Goal: Task Accomplishment & Management: Use online tool/utility

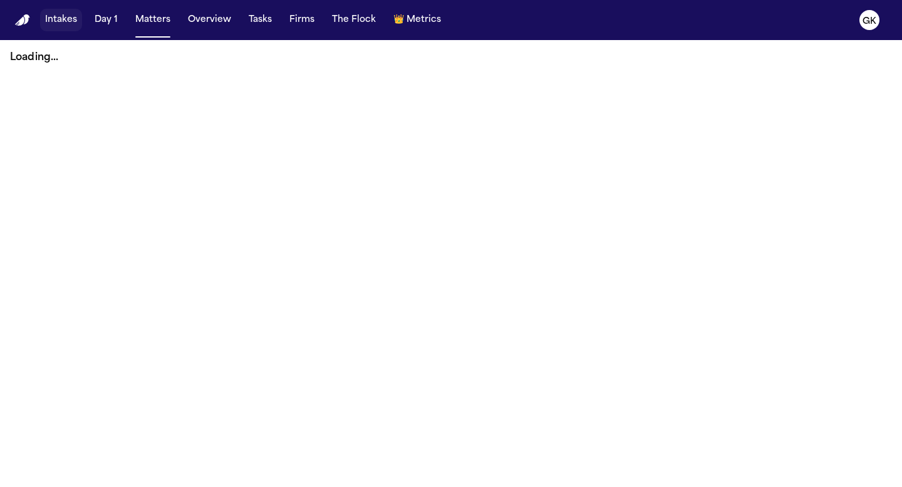
click at [61, 24] on button "Intakes" at bounding box center [61, 20] width 42 height 23
click at [160, 23] on button "Matters" at bounding box center [152, 20] width 45 height 23
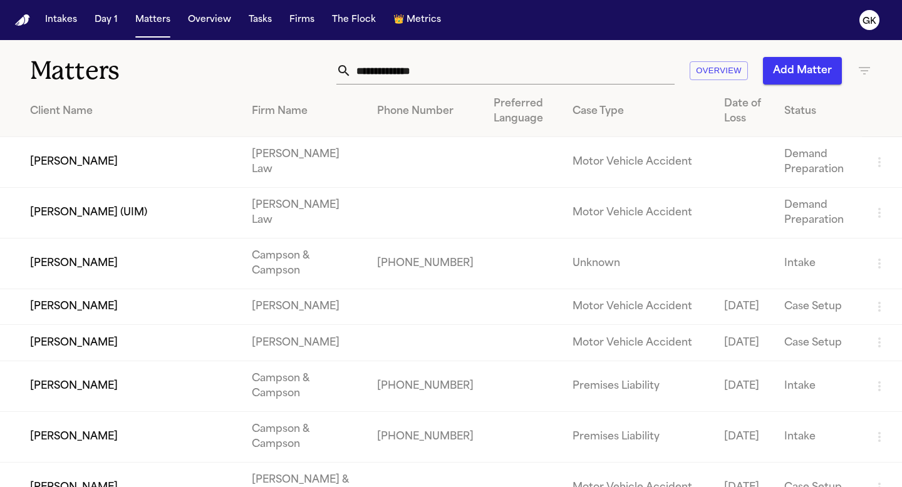
click at [448, 73] on input "text" at bounding box center [512, 71] width 323 height 28
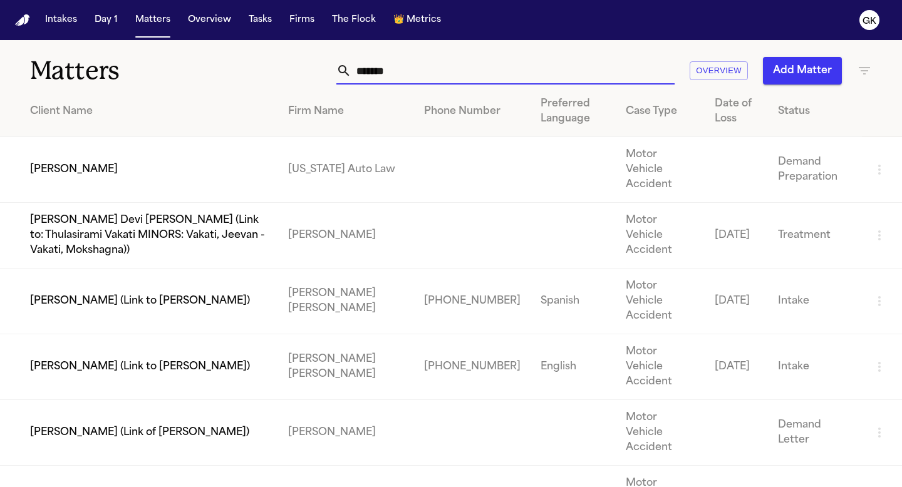
type input "*******"
click at [357, 150] on td "[US_STATE] Auto Law" at bounding box center [345, 170] width 135 height 66
click at [312, 181] on td "[US_STATE] Auto Law" at bounding box center [345, 170] width 135 height 66
click at [311, 178] on td "[US_STATE] Auto Law" at bounding box center [345, 170] width 135 height 66
click at [163, 174] on td "[PERSON_NAME]" at bounding box center [139, 170] width 278 height 66
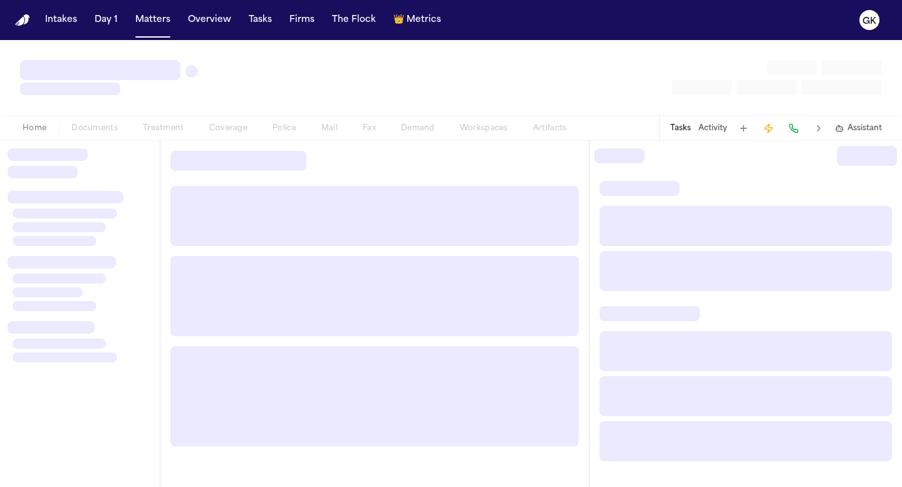
click at [163, 174] on div at bounding box center [374, 299] width 428 height 316
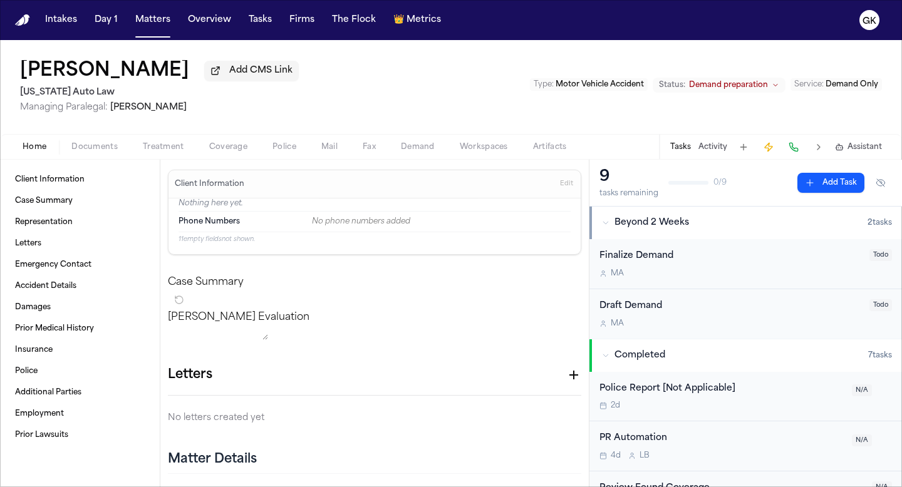
click at [738, 90] on span "Demand preparation" at bounding box center [728, 85] width 79 height 10
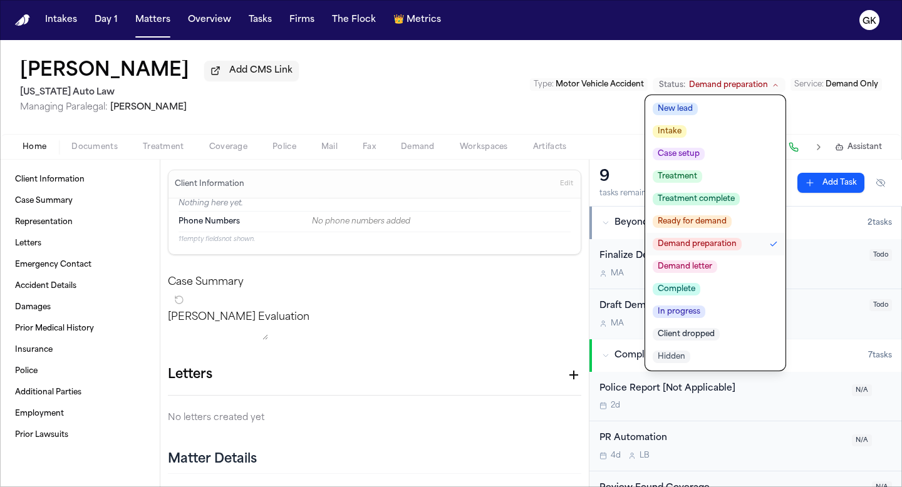
click at [538, 79] on div "Type : Motor Vehicle Accident Status: Demand preparation New lead Intake Case s…" at bounding box center [706, 85] width 352 height 16
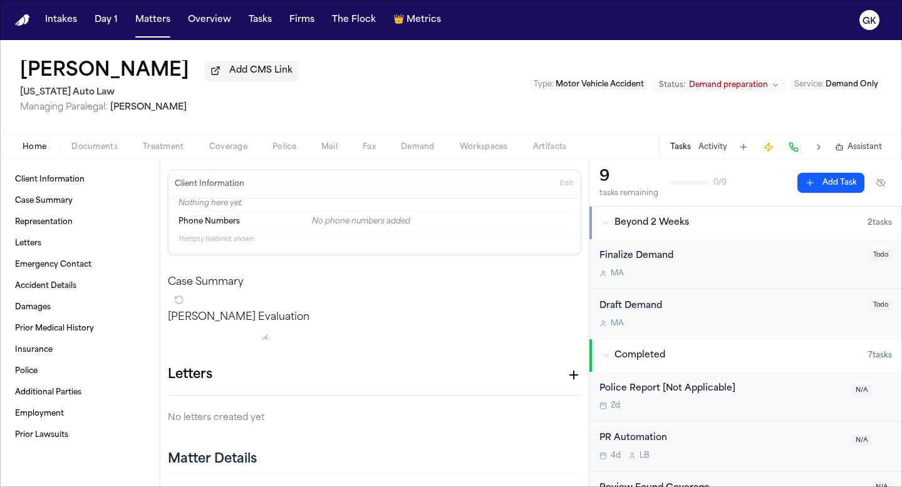
click at [449, 153] on button "Workspaces" at bounding box center [483, 147] width 73 height 15
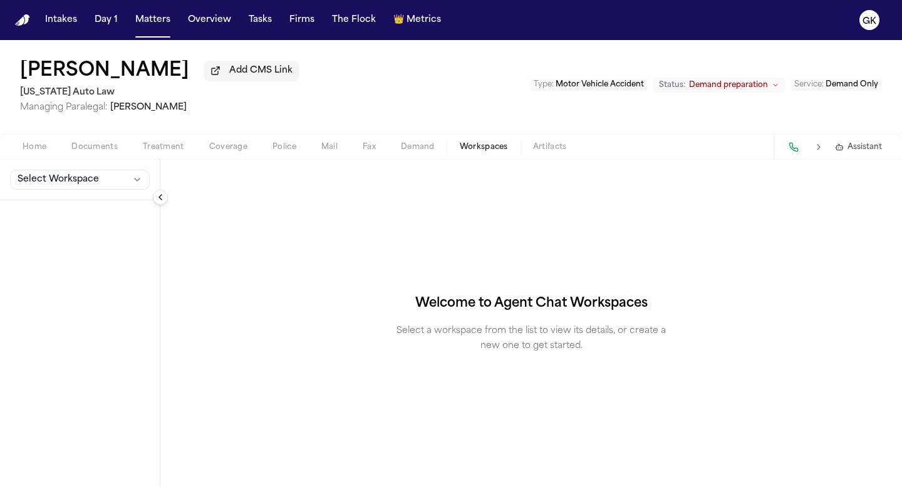
click at [413, 148] on span "Demand" at bounding box center [418, 147] width 34 height 10
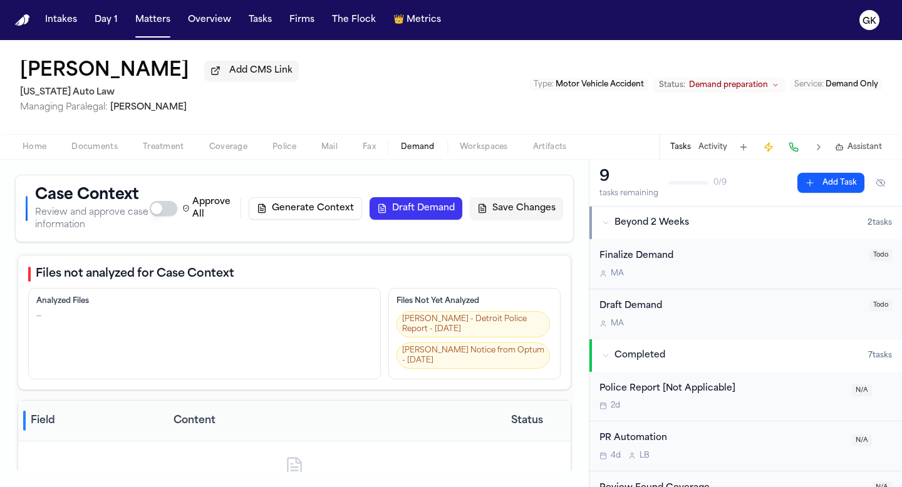
click at [323, 215] on button "Generate Context" at bounding box center [305, 208] width 113 height 23
click at [323, 215] on div "Approve All Generate Context Draft Demand Save Changes" at bounding box center [356, 208] width 413 height 25
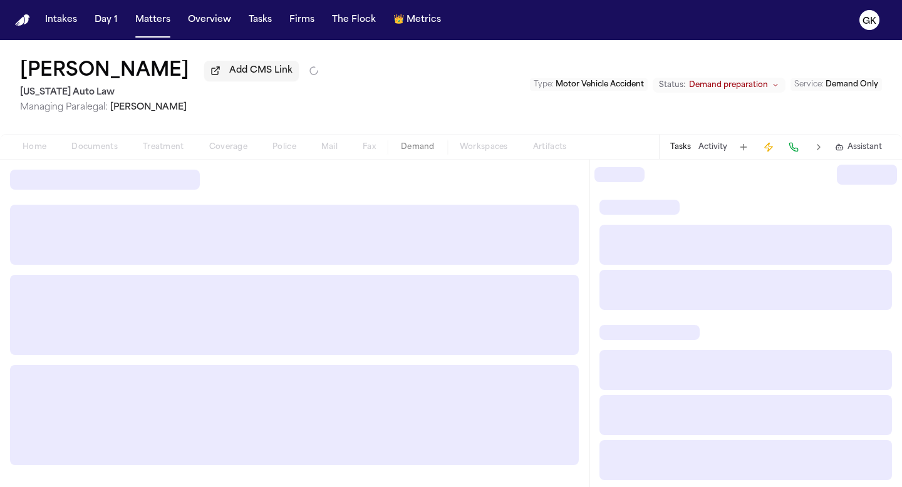
select select "**********"
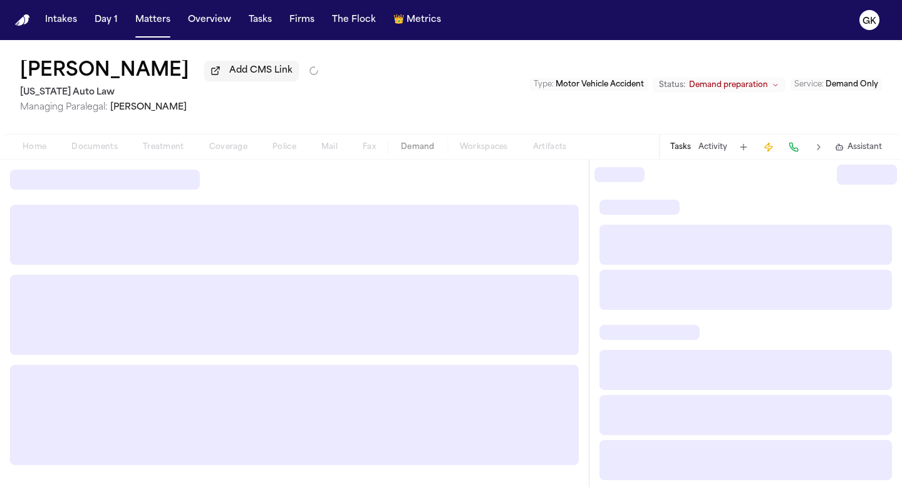
select select "**********"
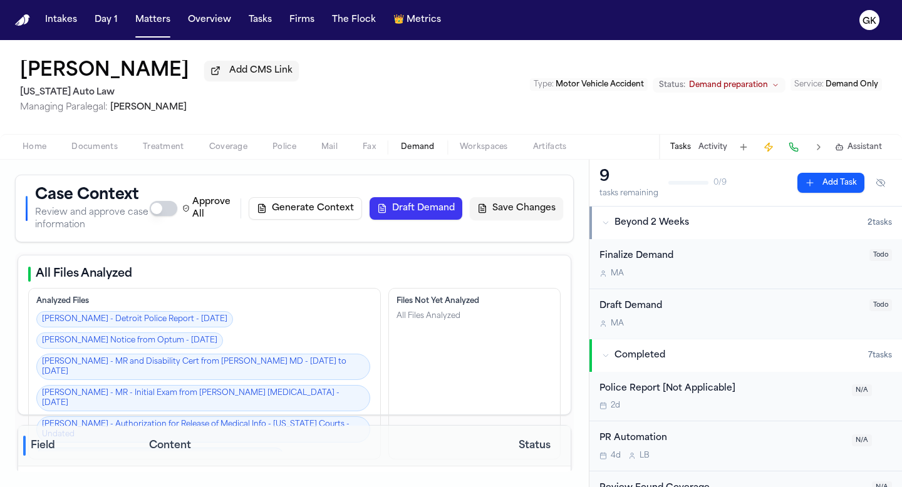
click at [404, 214] on button "Draft Demand" at bounding box center [416, 208] width 93 height 23
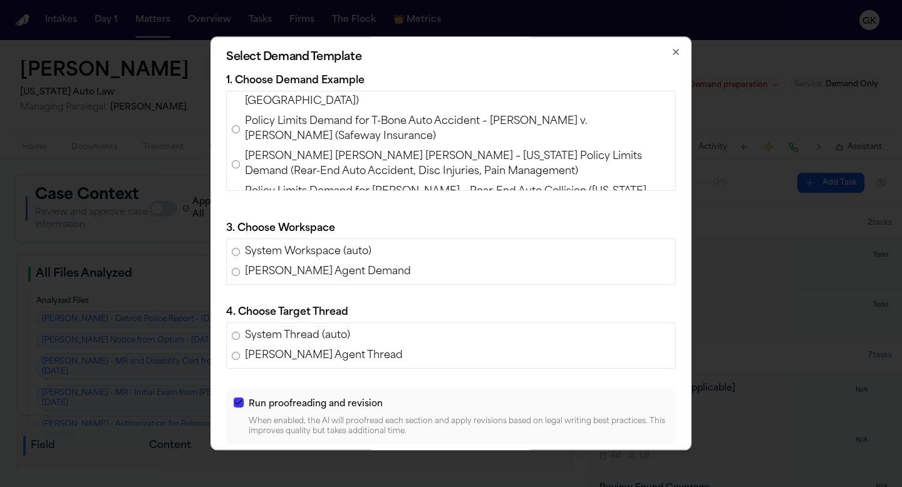
scroll to position [70, 0]
click at [671, 53] on icon "button" at bounding box center [676, 52] width 10 height 10
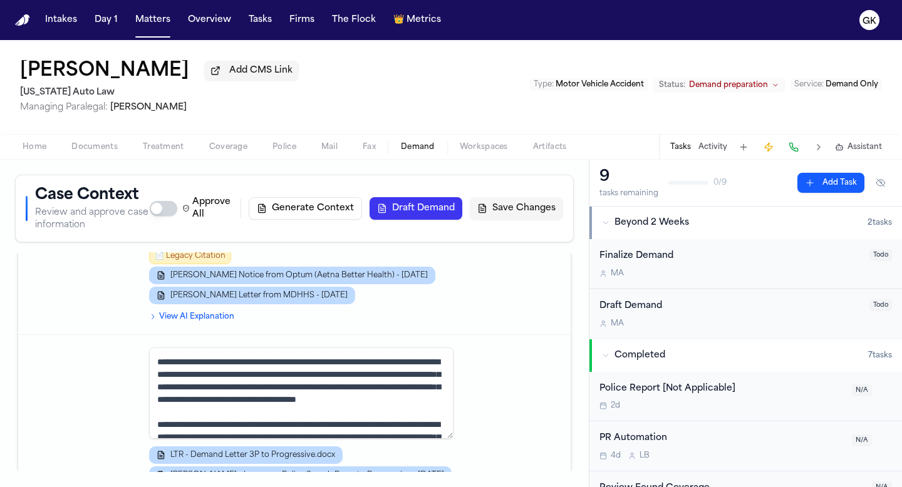
scroll to position [1224, 0]
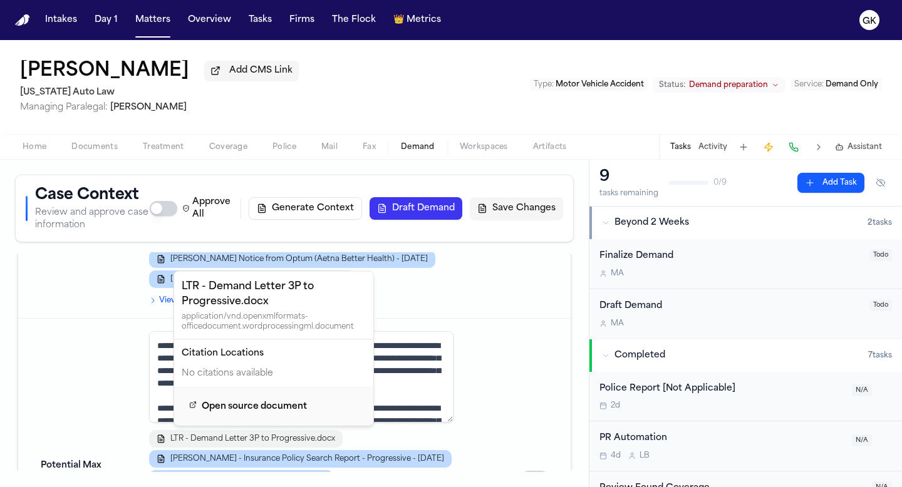
click at [196, 438] on span "LTR - Demand Letter 3P to Progressive.docx" at bounding box center [252, 439] width 165 height 10
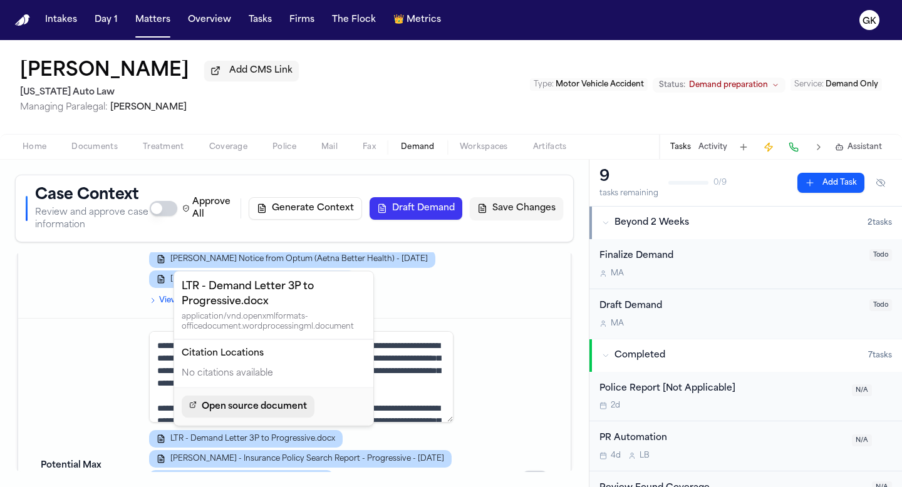
click at [251, 400] on span "Open source document" at bounding box center [254, 407] width 105 height 15
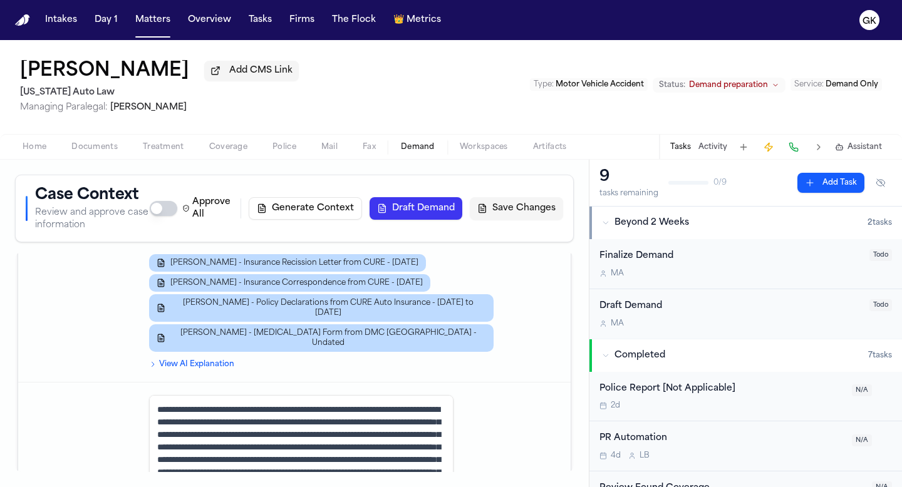
scroll to position [113, 0]
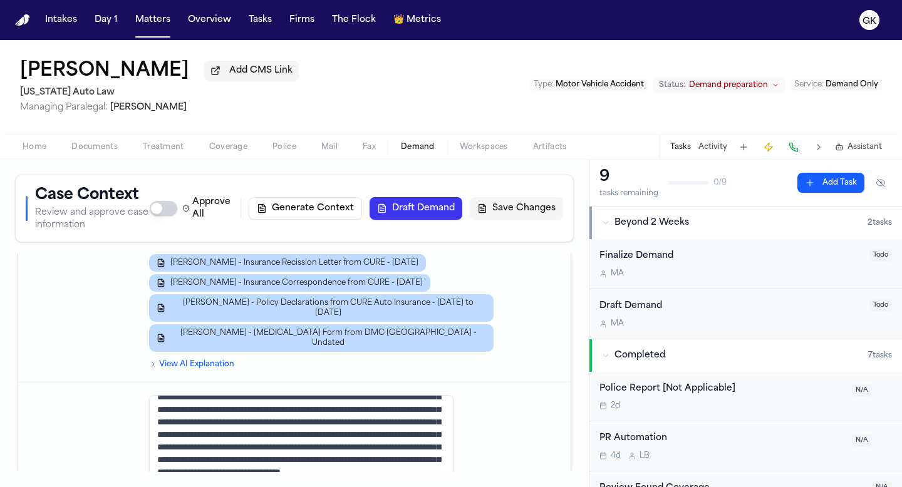
click at [0, 485] on div "Case Context Review and approve case information Approve All Generate Context D…" at bounding box center [294, 324] width 589 height 328
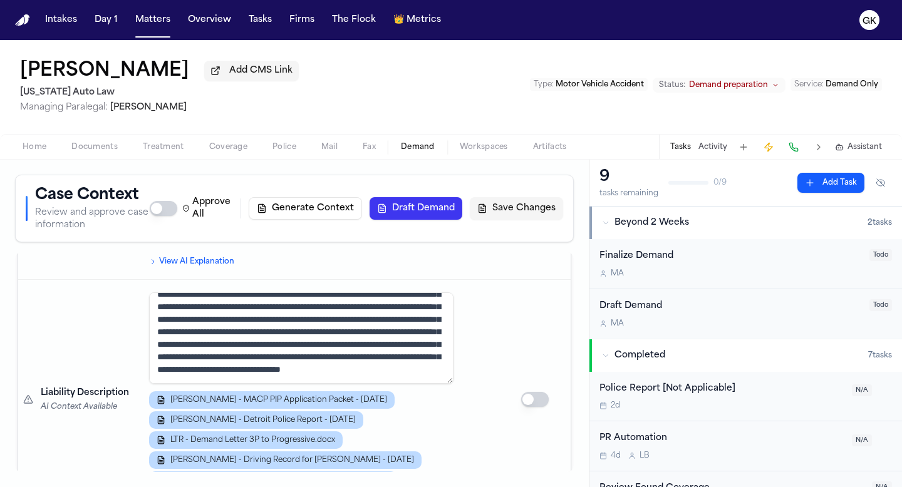
scroll to position [1858, 0]
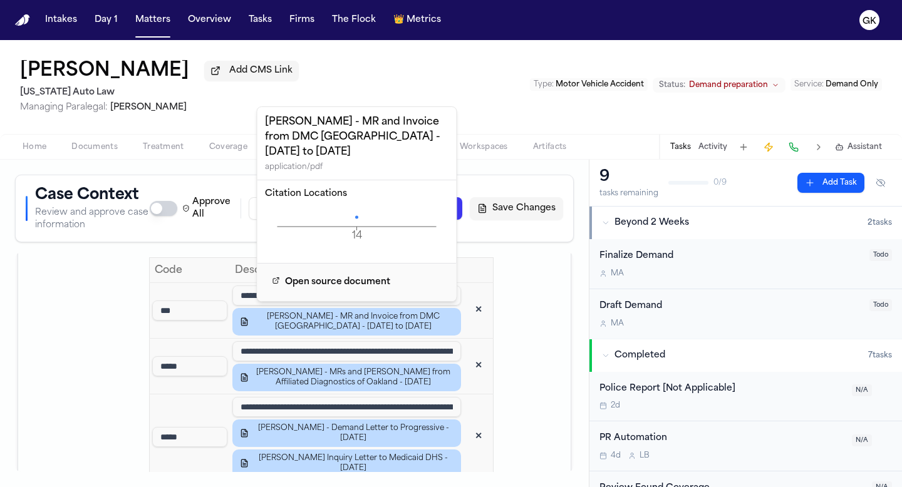
click at [355, 218] on icon "14 Page" at bounding box center [357, 227] width 184 height 38
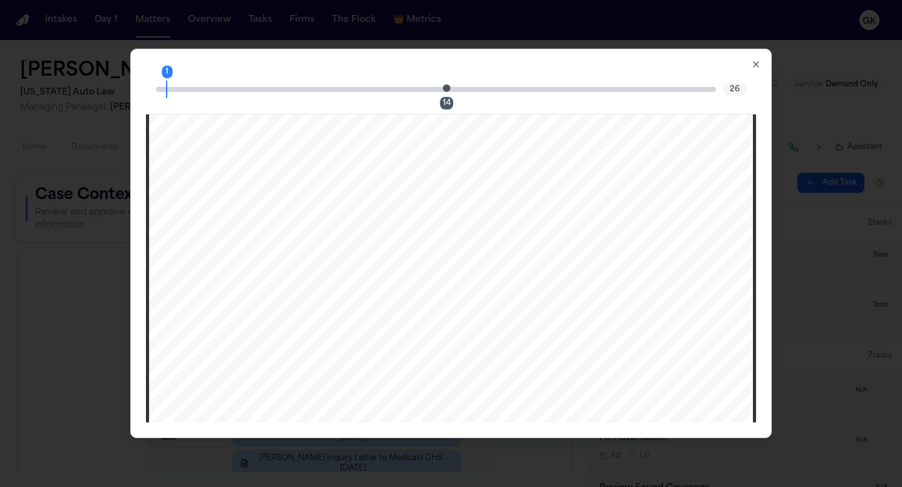
click at [442, 83] on div "1 14 26" at bounding box center [451, 90] width 610 height 50
click at [447, 91] on span "Page 14 citation marker - 1 citation" at bounding box center [447, 88] width 8 height 8
click at [759, 63] on icon "button" at bounding box center [756, 65] width 10 height 10
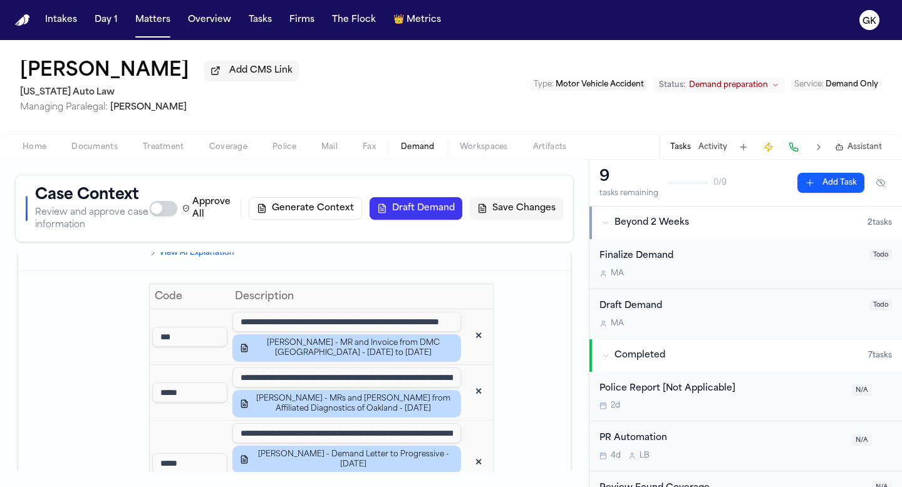
scroll to position [1821, 0]
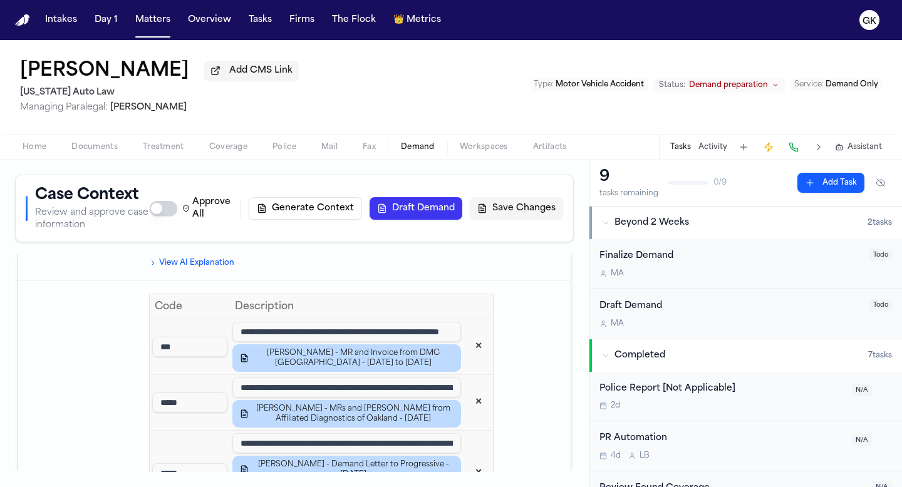
click at [468, 348] on button "✕" at bounding box center [478, 347] width 23 height 23
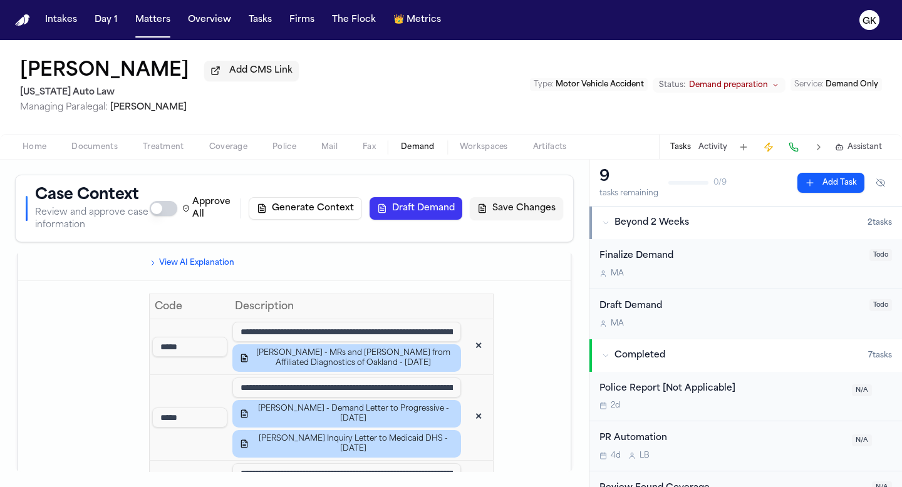
click at [376, 331] on input "**********" at bounding box center [346, 332] width 229 height 20
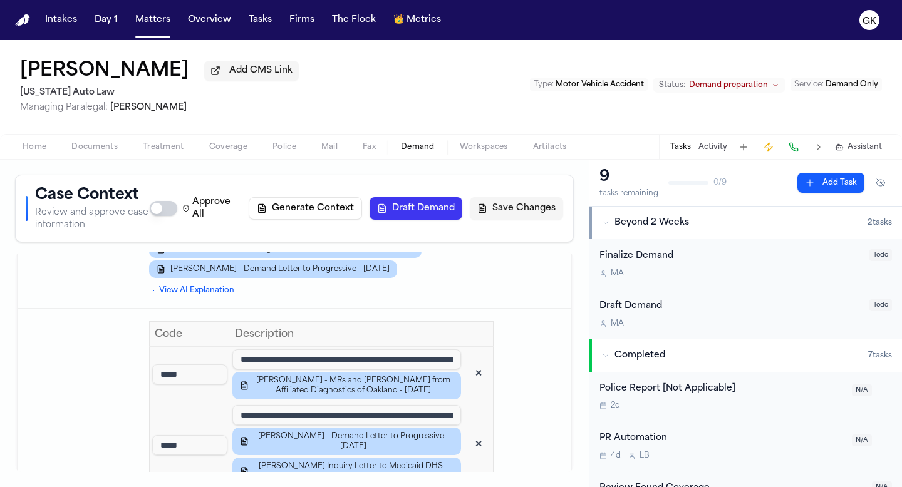
scroll to position [1784, 0]
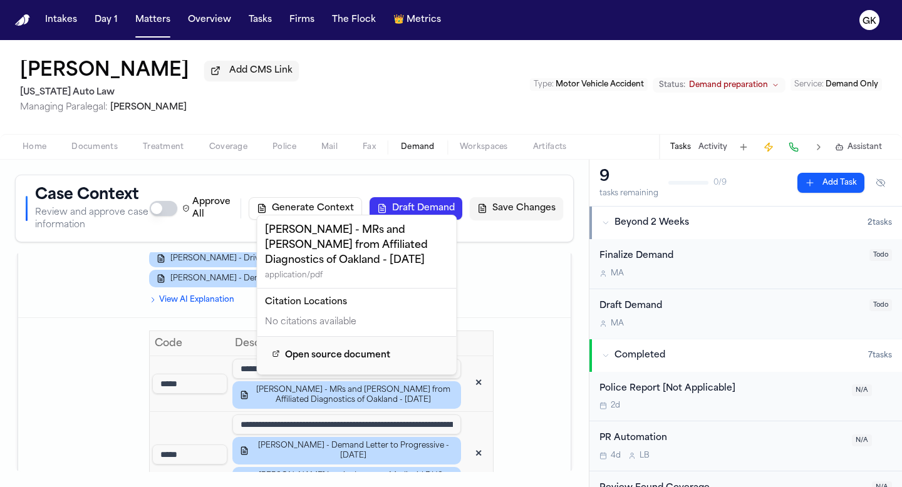
click at [538, 303] on td at bounding box center [535, 198] width 72 height 240
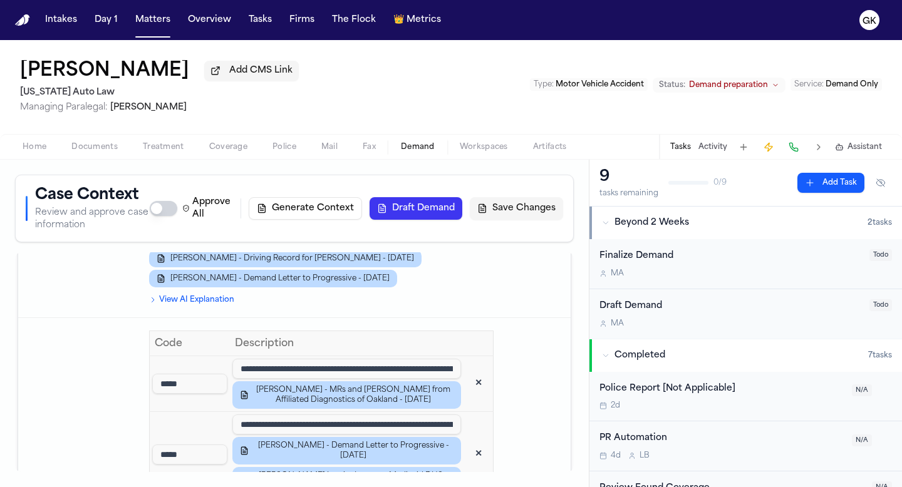
drag, startPoint x: 384, startPoint y: 368, endPoint x: 227, endPoint y: 360, distance: 157.4
click at [227, 360] on tr "**********" at bounding box center [322, 384] width 344 height 56
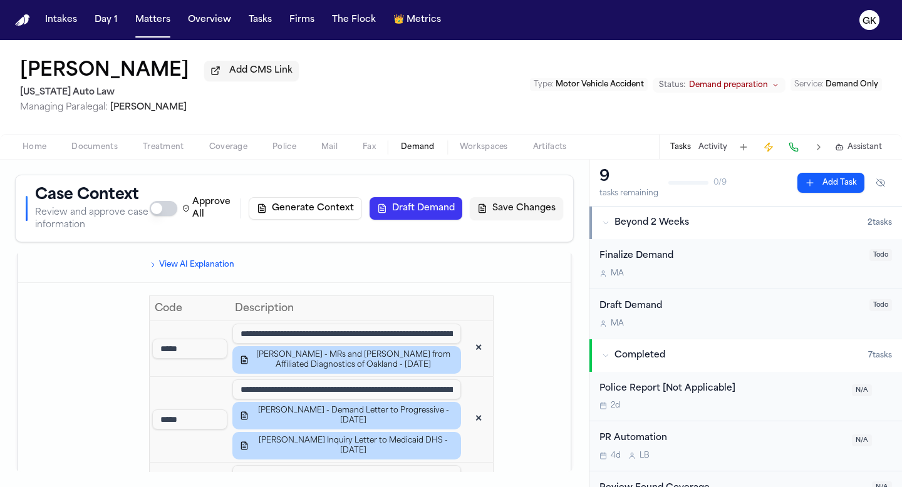
scroll to position [1857, 0]
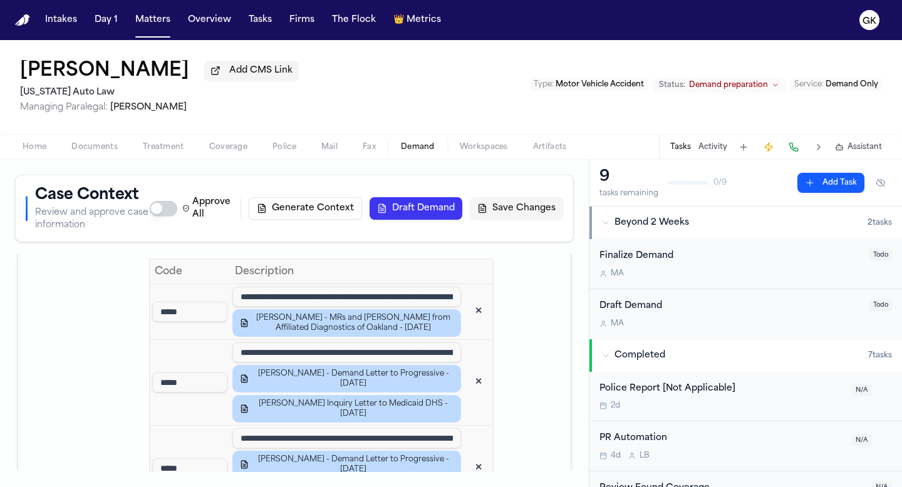
click at [385, 348] on input "**********" at bounding box center [346, 353] width 229 height 20
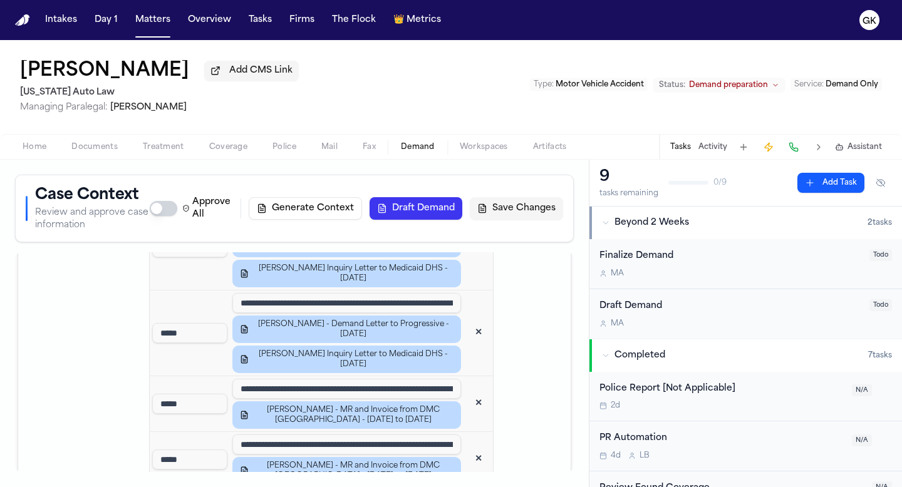
scroll to position [1999, 0]
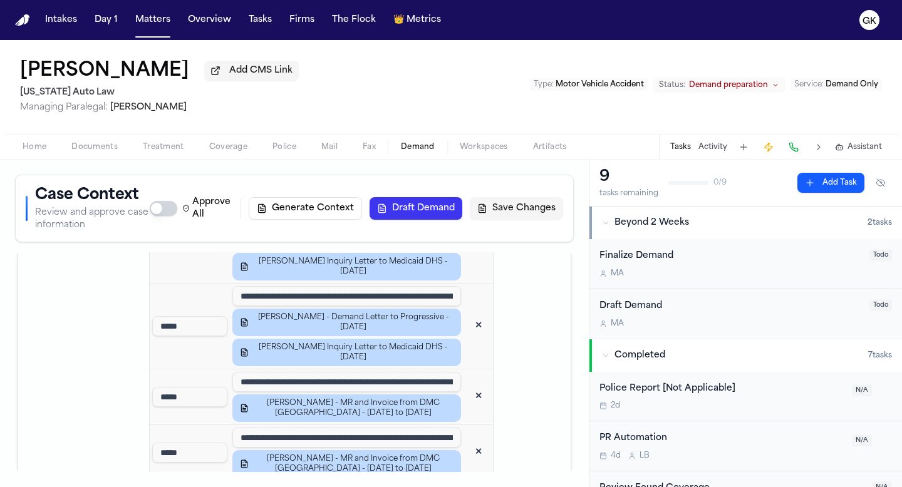
click at [404, 379] on input "**********" at bounding box center [346, 382] width 229 height 20
click at [467, 397] on button "✕" at bounding box center [478, 397] width 23 height 23
click at [422, 379] on input "**********" at bounding box center [346, 382] width 229 height 20
click at [467, 400] on button "✕" at bounding box center [478, 397] width 23 height 23
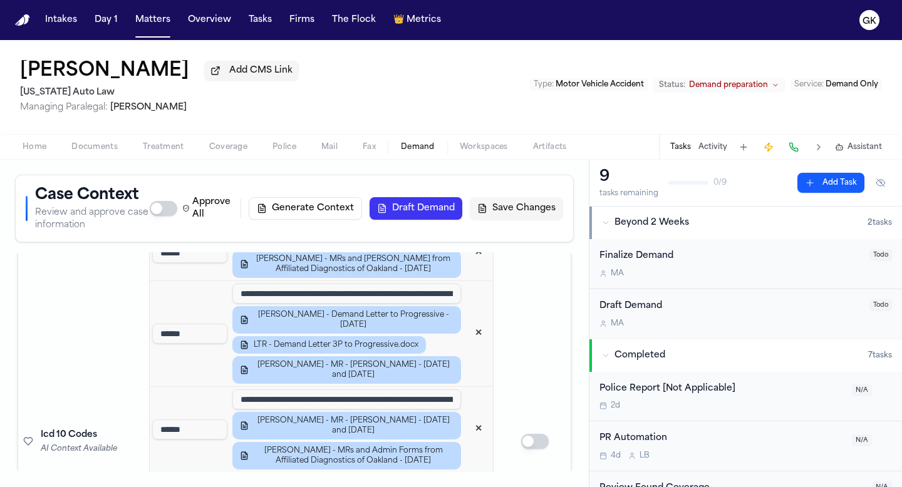
scroll to position [2216, 0]
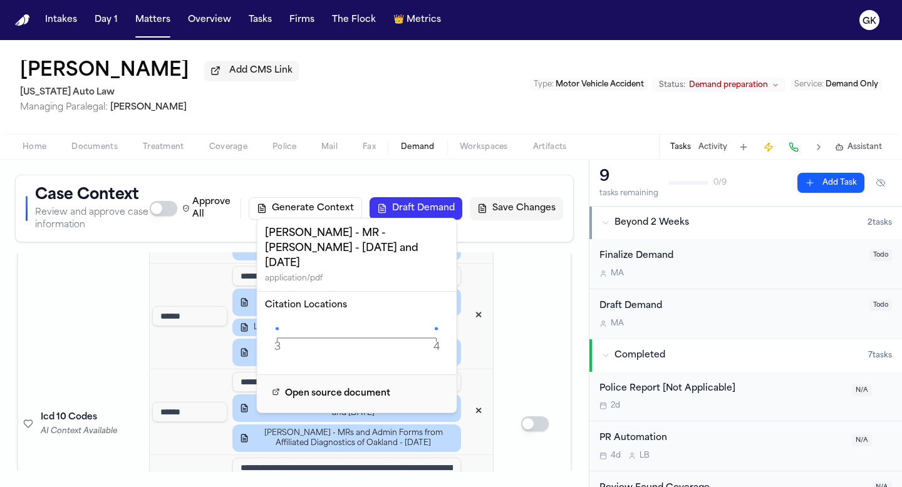
click at [505, 378] on td at bounding box center [535, 424] width 72 height 1075
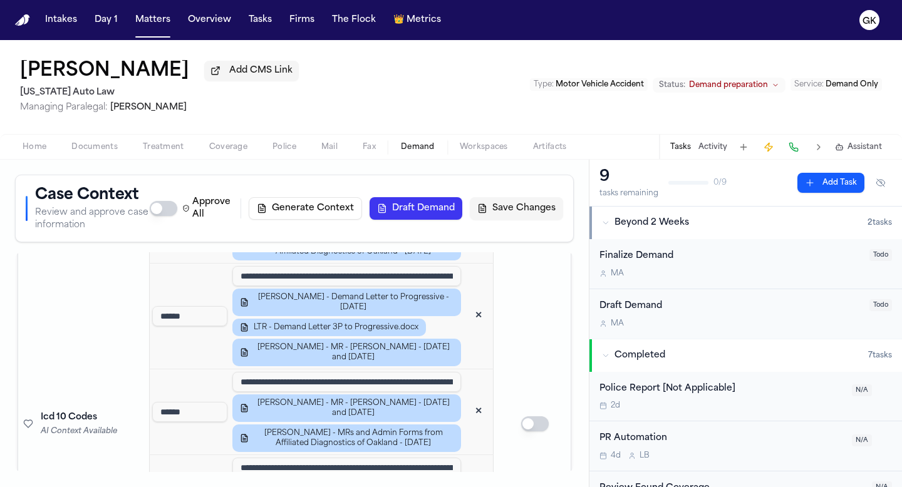
drag, startPoint x: 341, startPoint y: 390, endPoint x: 237, endPoint y: 379, distance: 103.9
click at [237, 379] on tr "**********" at bounding box center [322, 413] width 344 height 86
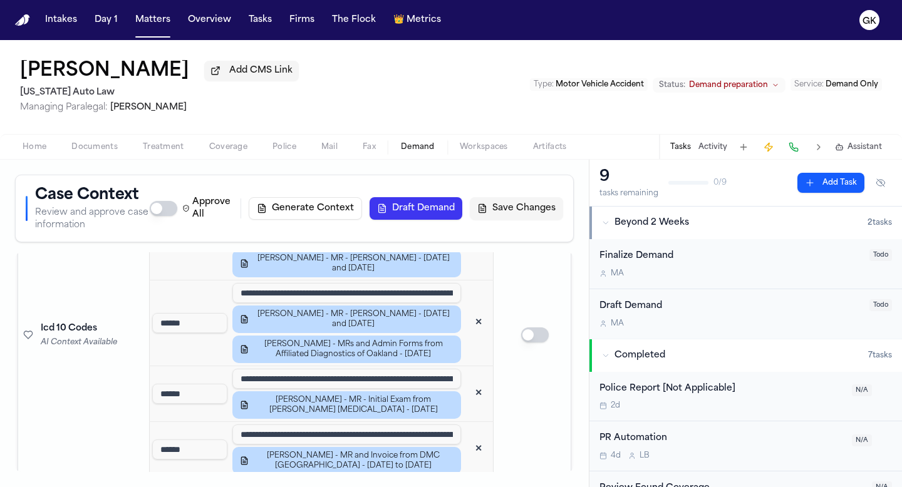
scroll to position [2314, 0]
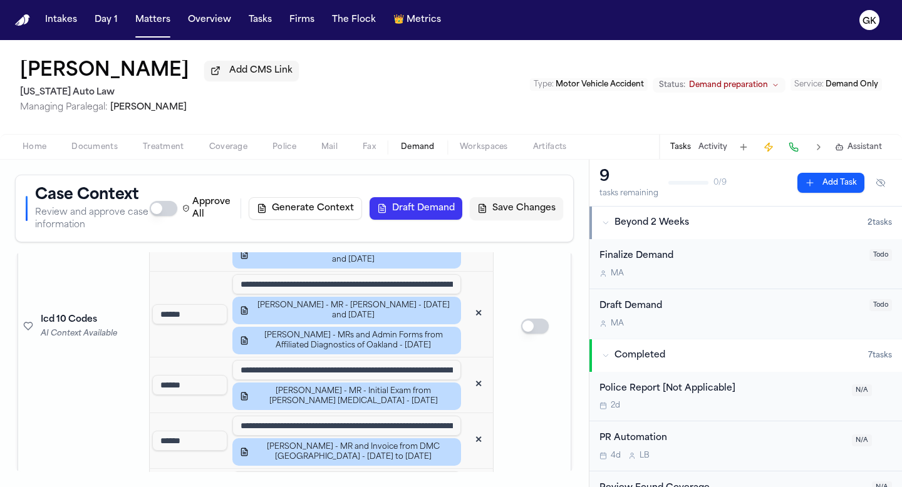
drag, startPoint x: 315, startPoint y: 378, endPoint x: 226, endPoint y: 378, distance: 88.9
click at [226, 378] on tr "**********" at bounding box center [322, 386] width 344 height 56
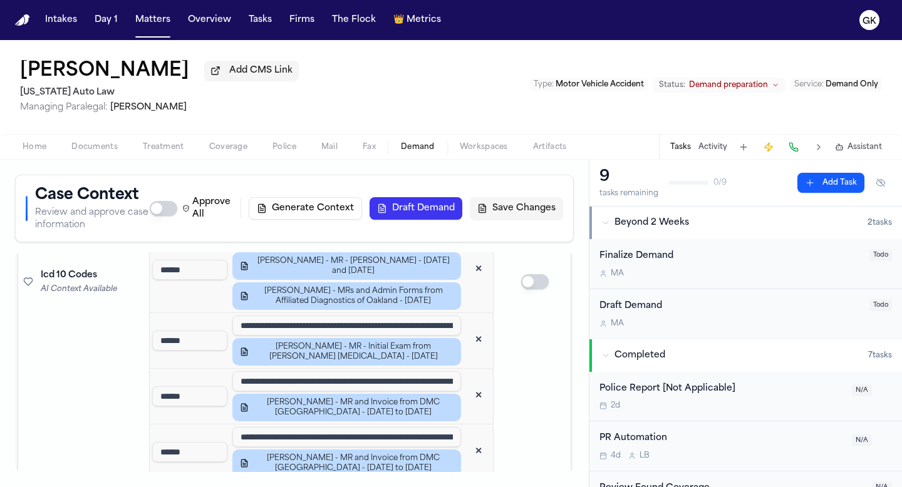
scroll to position [2376, 0]
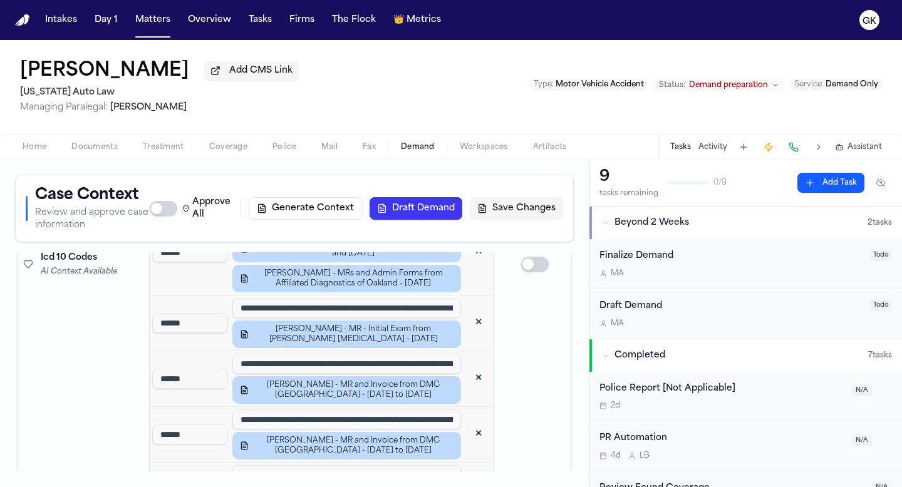
click at [413, 370] on input "**********" at bounding box center [346, 364] width 229 height 20
click at [467, 389] on button "✕" at bounding box center [478, 379] width 23 height 23
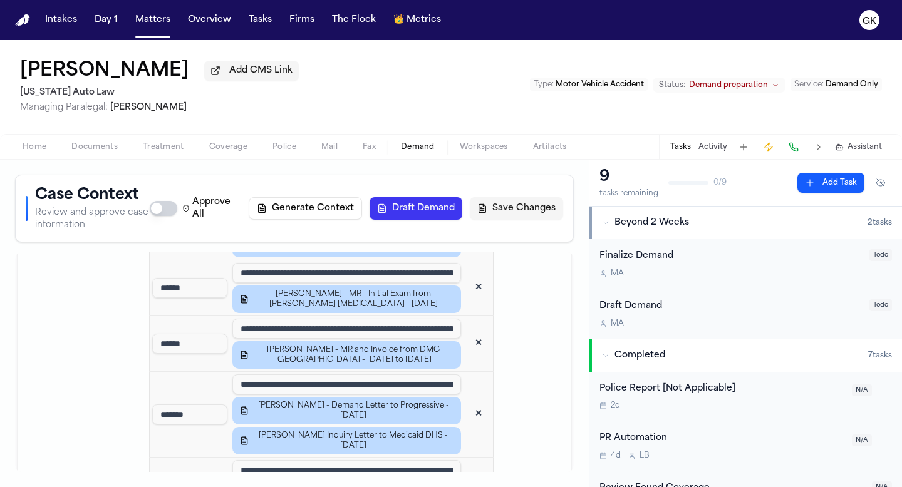
scroll to position [2415, 0]
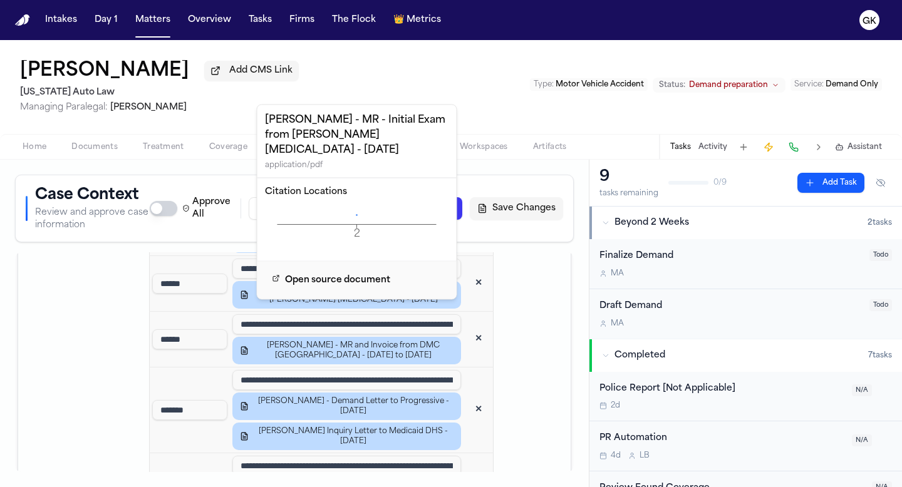
click at [422, 331] on input "**********" at bounding box center [346, 324] width 229 height 20
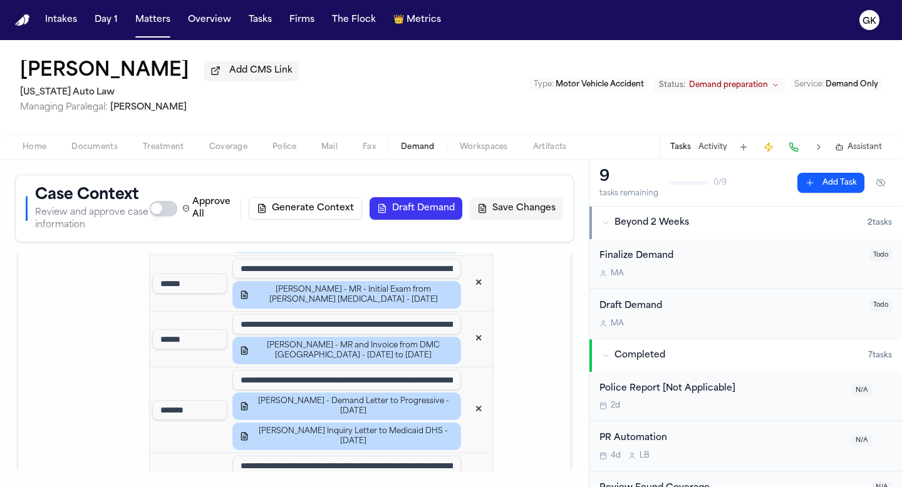
scroll to position [0, 88]
click at [467, 351] on button "✕" at bounding box center [478, 339] width 23 height 23
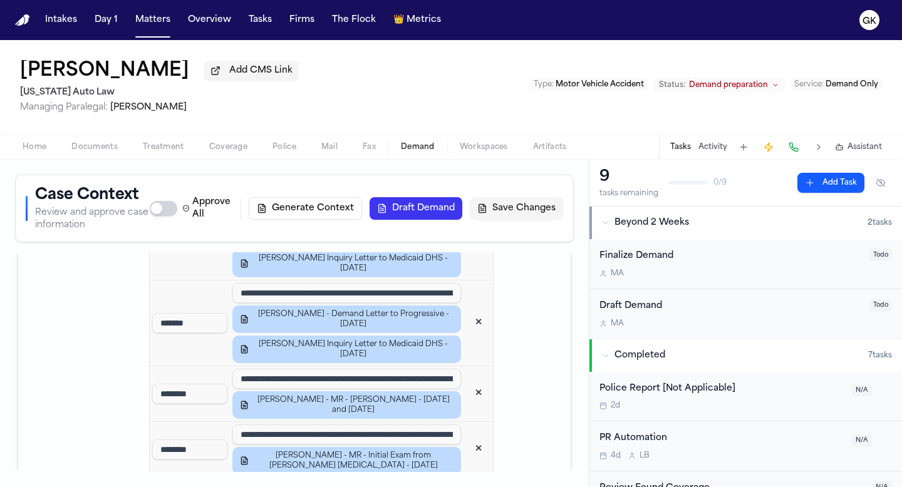
scroll to position [2542, 0]
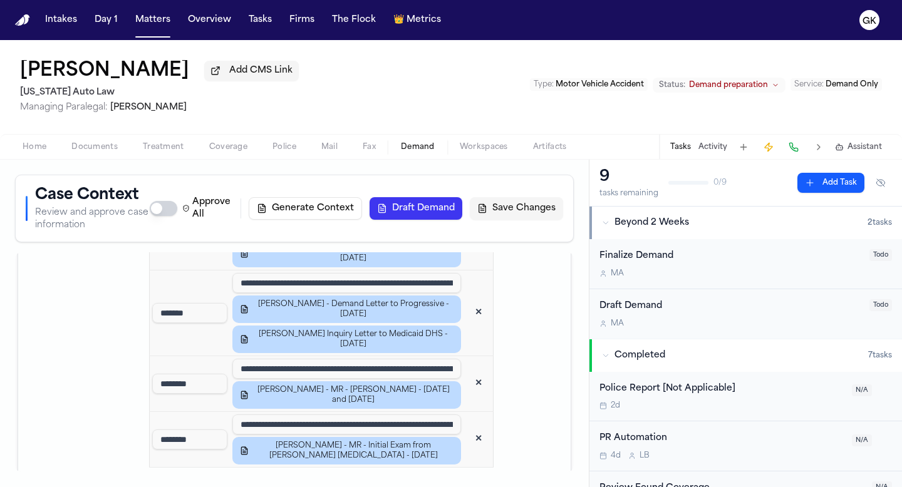
click at [432, 375] on input "**********" at bounding box center [346, 369] width 229 height 20
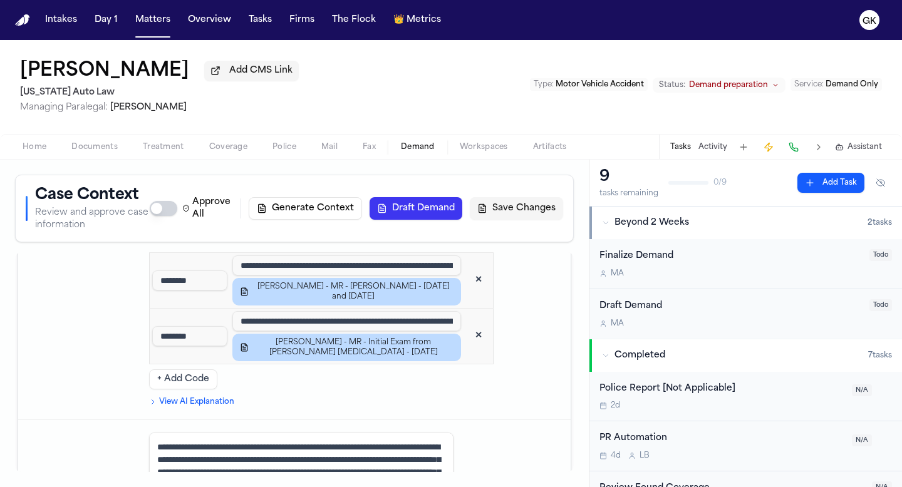
scroll to position [2649, 0]
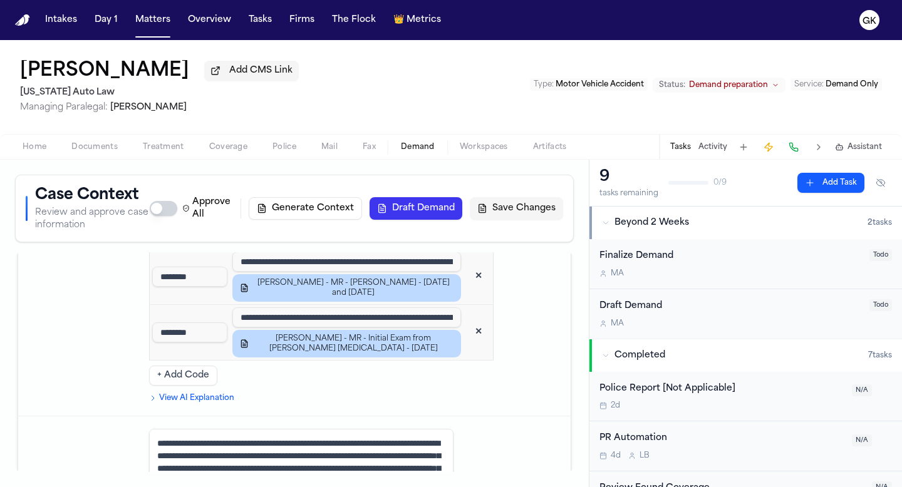
click at [519, 219] on button "Save Changes" at bounding box center [516, 208] width 93 height 23
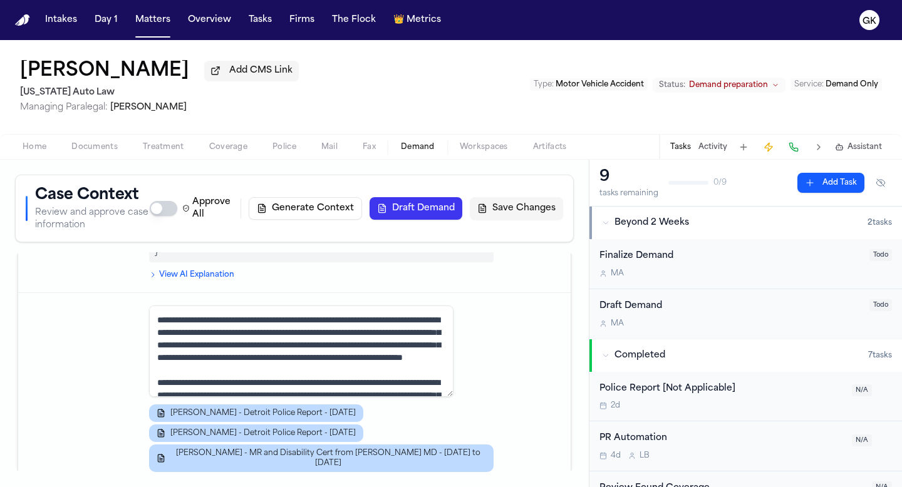
scroll to position [6611, 0]
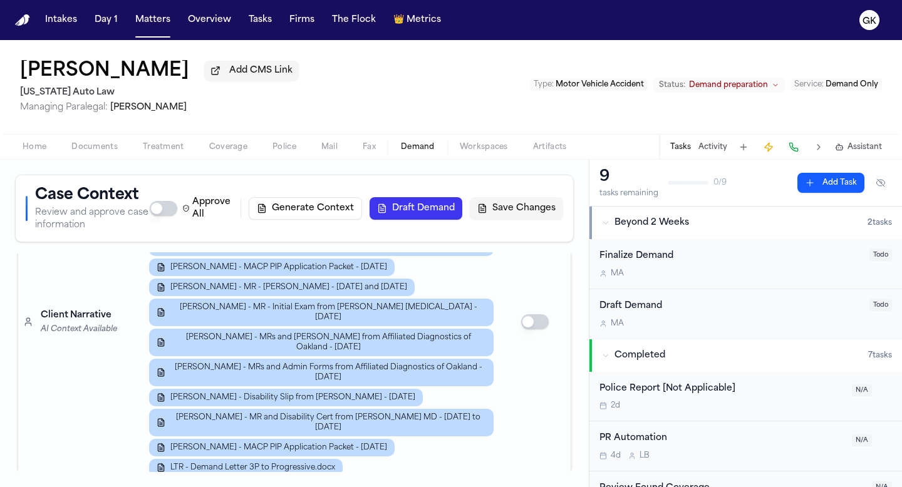
click at [519, 214] on button "Save Changes" at bounding box center [516, 208] width 93 height 23
click at [554, 307] on td at bounding box center [535, 322] width 72 height 490
click at [513, 206] on button "Save Changes" at bounding box center [516, 208] width 93 height 23
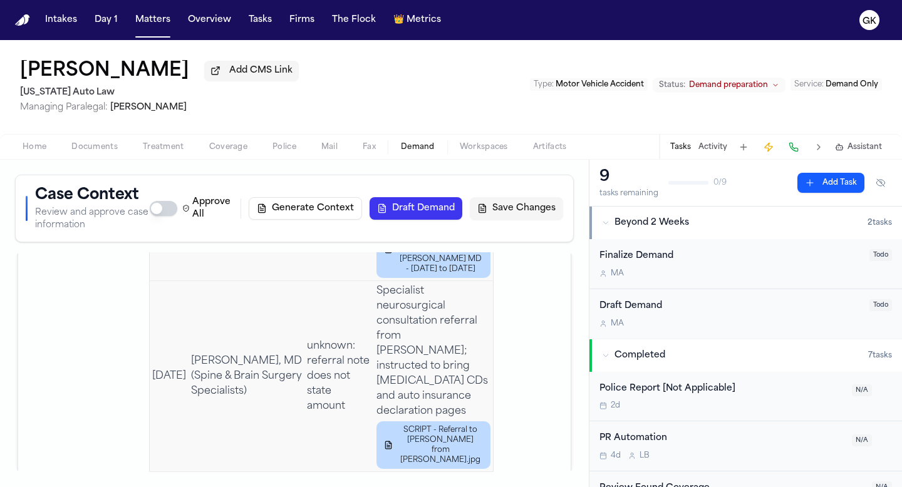
scroll to position [5586, 0]
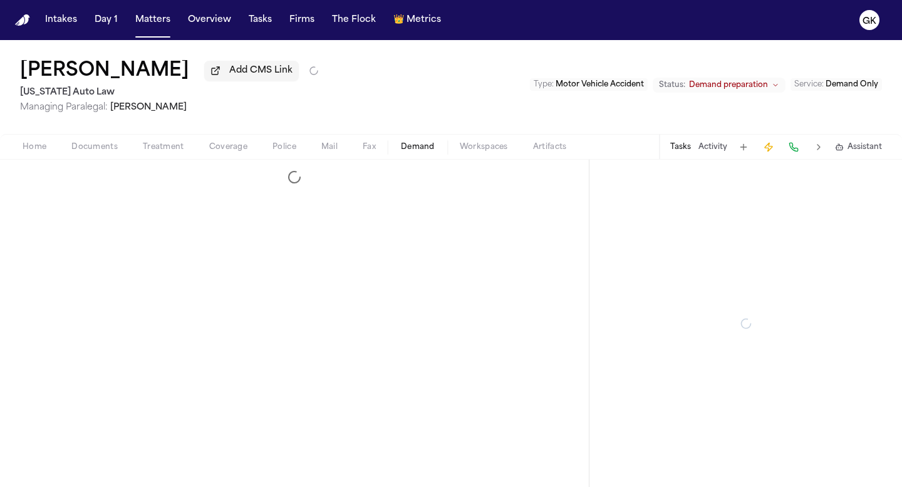
select select "**********"
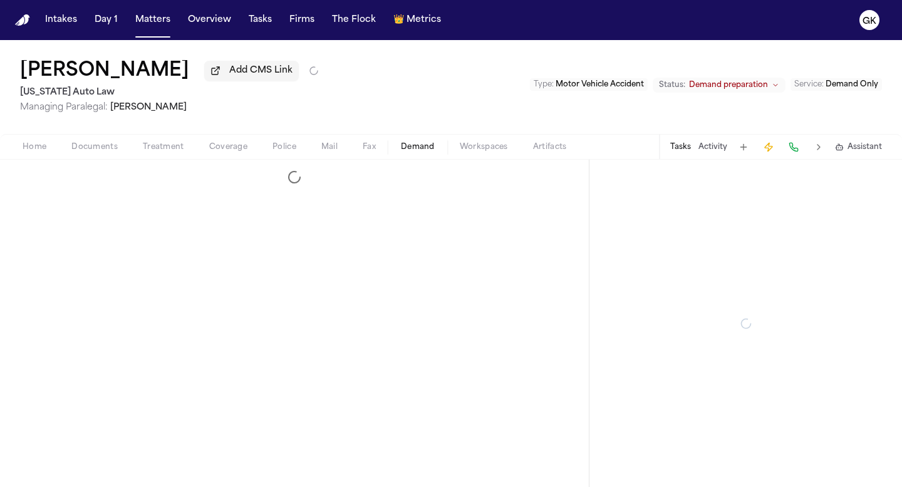
select select "**********"
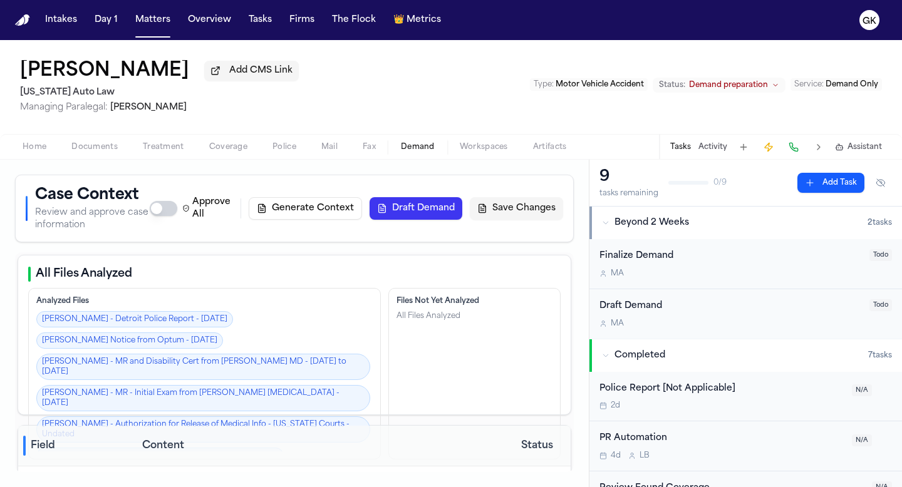
click at [439, 214] on button "Draft Demand" at bounding box center [416, 208] width 93 height 23
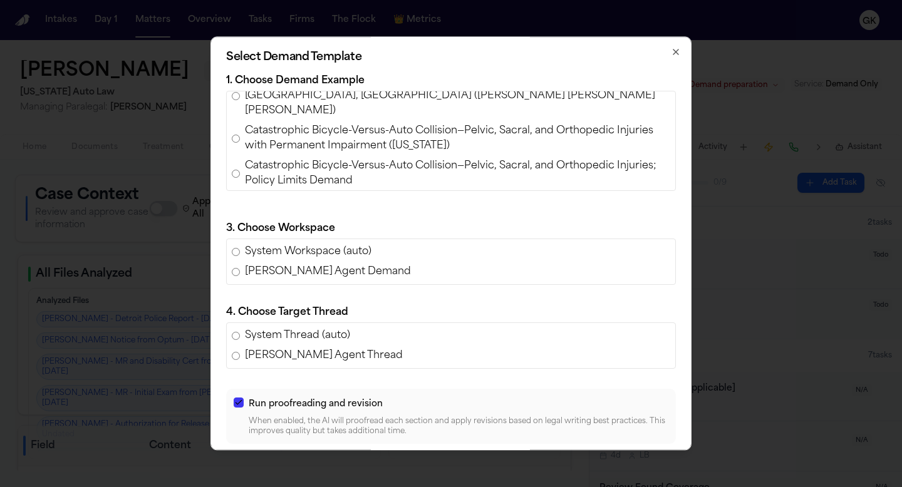
scroll to position [393, 0]
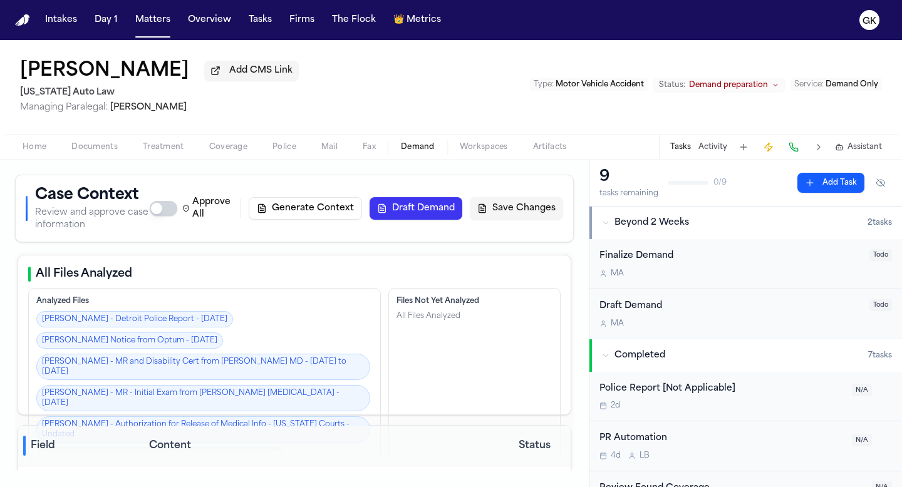
click at [406, 219] on button "Draft Demand" at bounding box center [416, 208] width 93 height 23
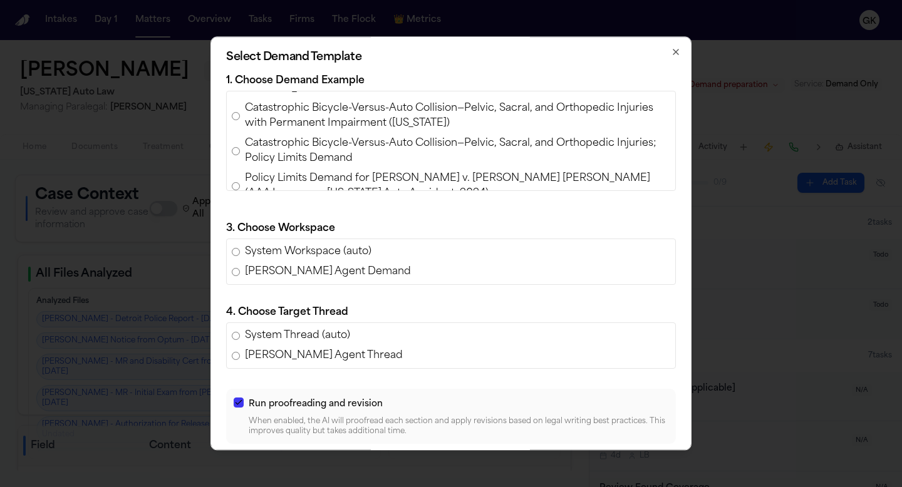
scroll to position [415, 0]
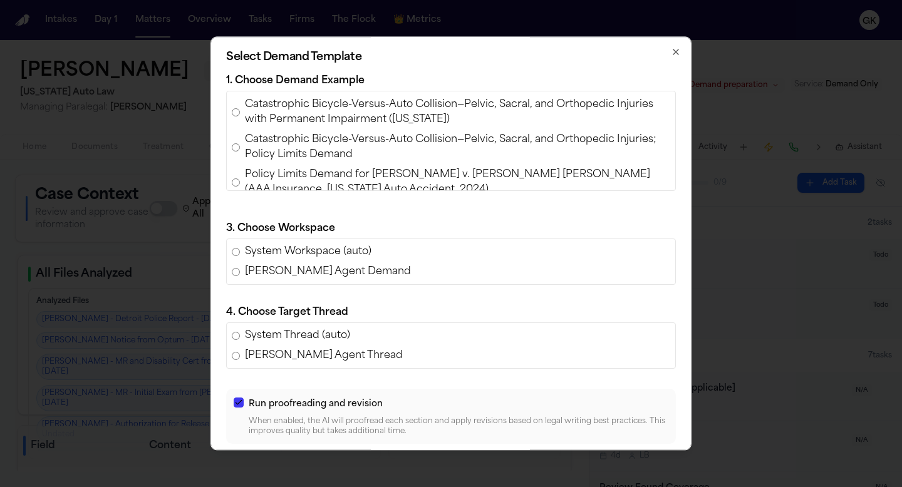
click at [398, 167] on span "Policy Limits Demand for Luke Bartholomew Wilson v. Wissam Walid Laham (AAA Ins…" at bounding box center [457, 182] width 425 height 30
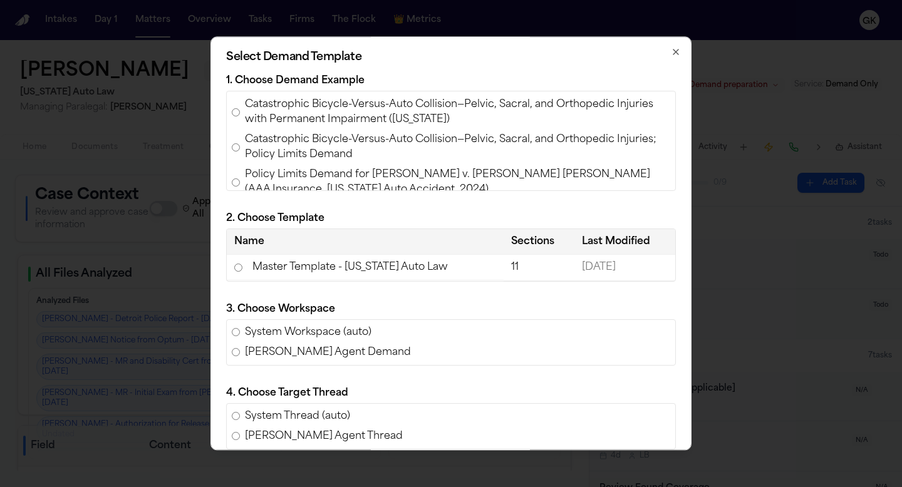
click at [304, 272] on td "Master Template - Michigan Auto Law" at bounding box center [365, 268] width 277 height 26
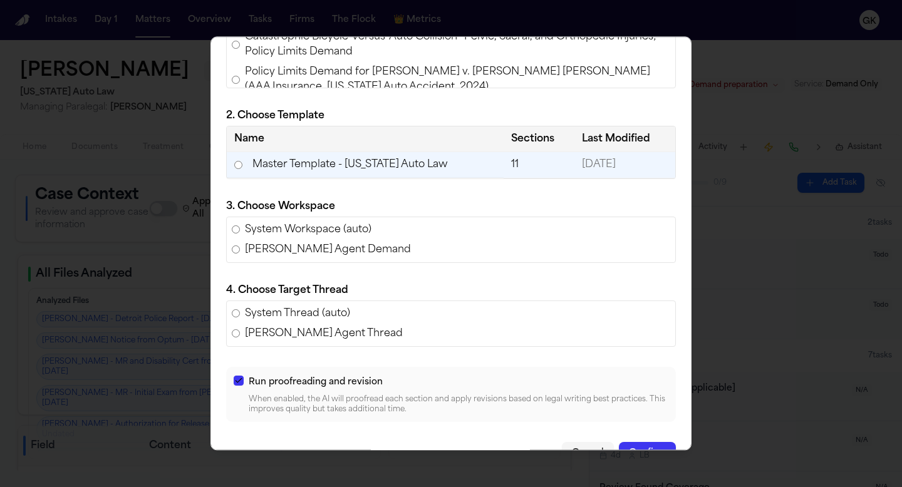
scroll to position [132, 0]
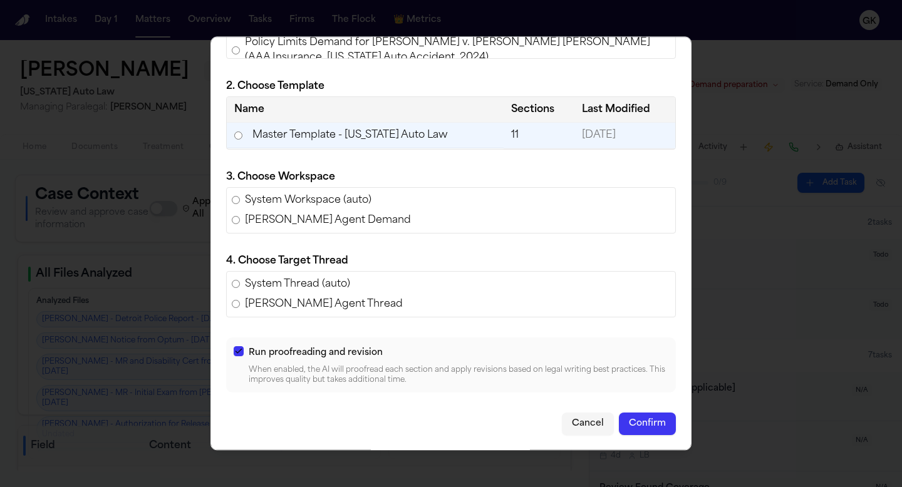
click at [650, 427] on button "Confirm" at bounding box center [647, 424] width 57 height 23
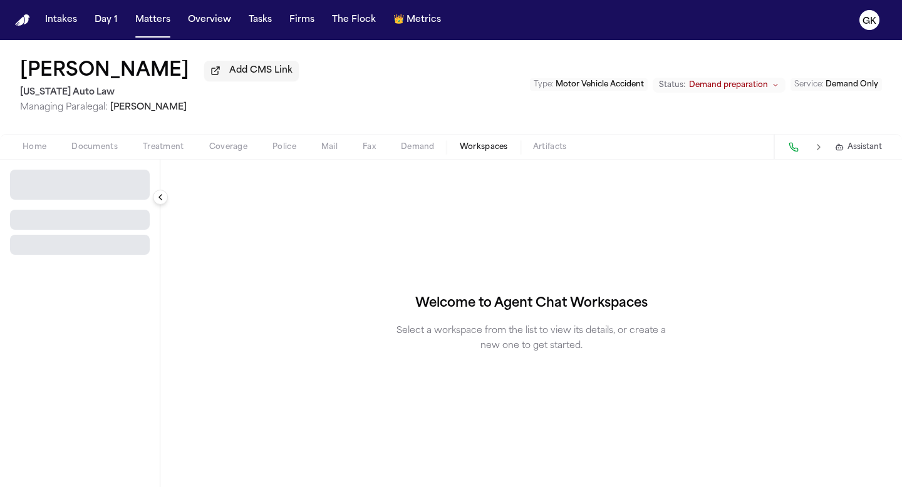
click at [487, 149] on span "Workspaces" at bounding box center [484, 147] width 48 height 10
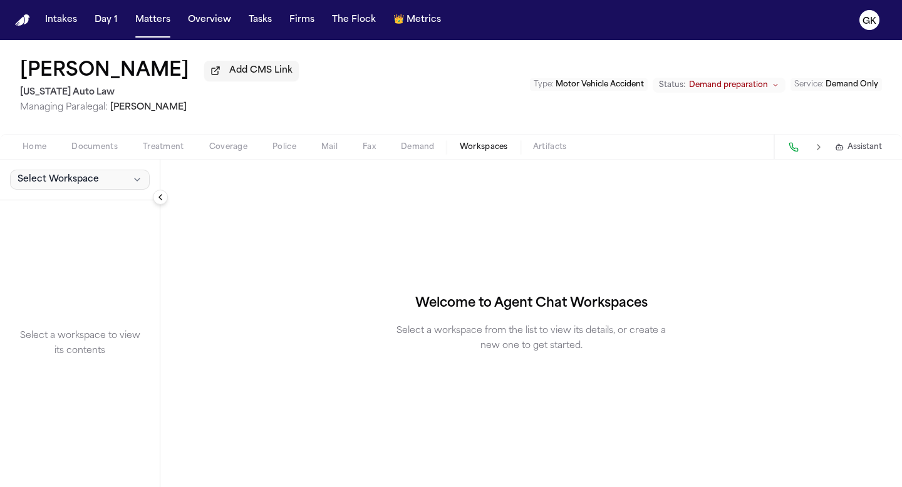
click at [114, 180] on button "Select Workspace" at bounding box center [80, 180] width 140 height 20
click at [108, 205] on span "Finch Agent Demand" at bounding box center [88, 210] width 146 height 13
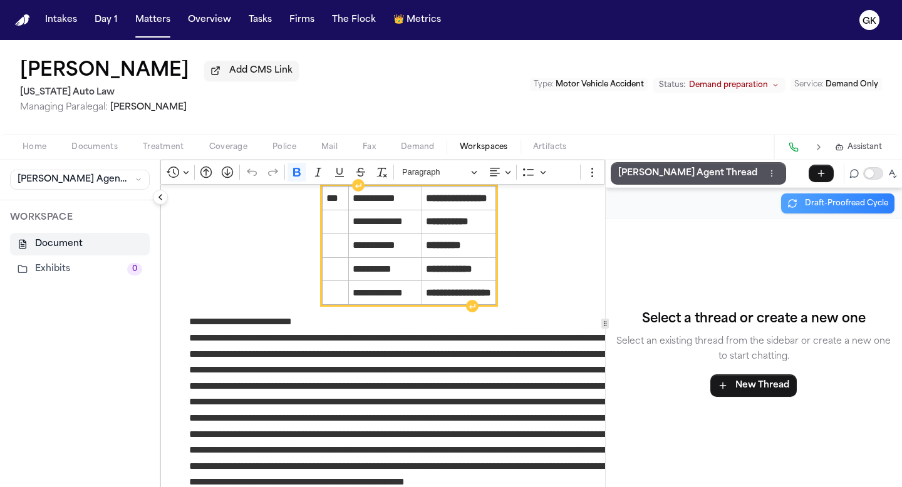
scroll to position [162, 0]
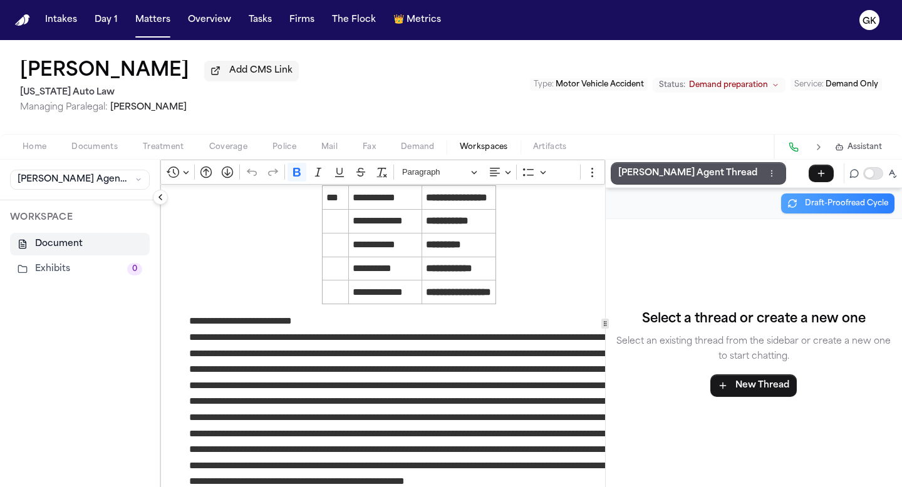
click at [189, 320] on p "**********" at bounding box center [408, 321] width 439 height 16
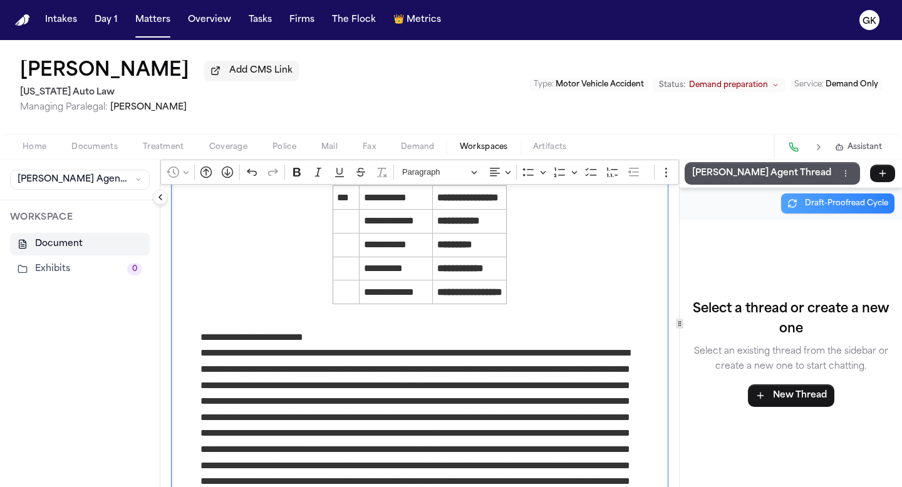
click at [811, 323] on div "**********" at bounding box center [531, 324] width 742 height 328
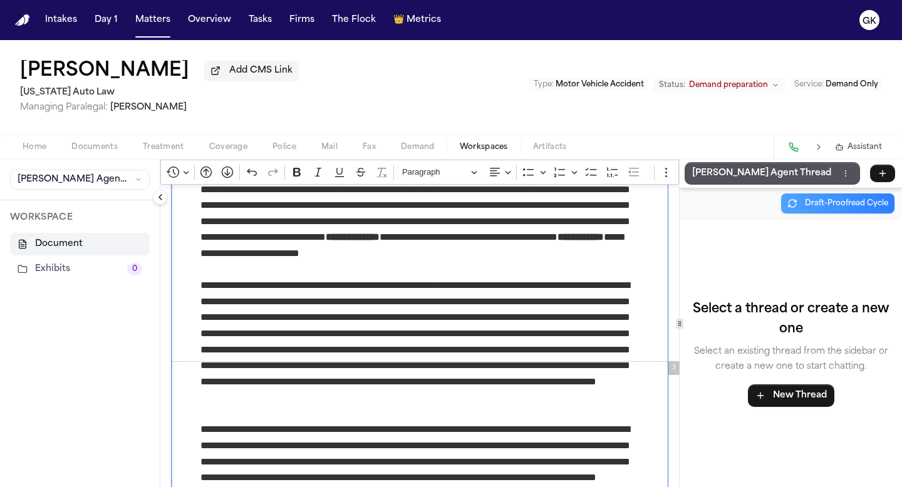
scroll to position [1080, 0]
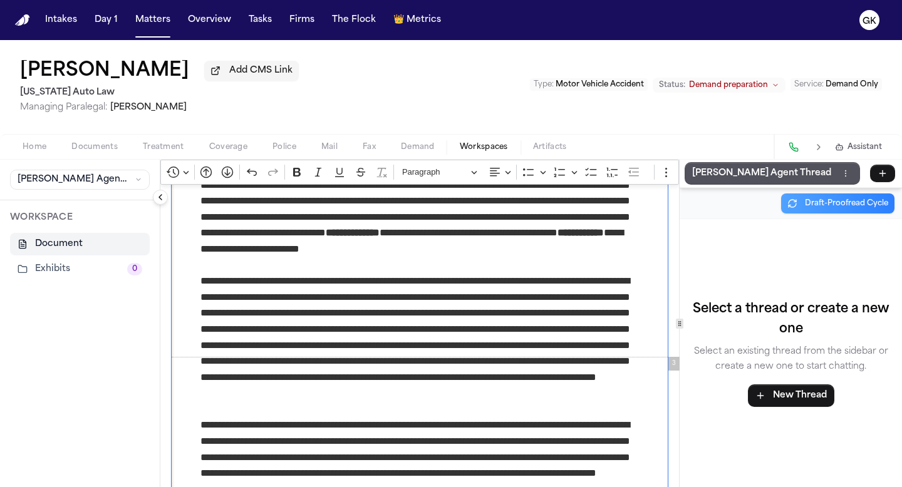
click at [723, 174] on p "Finch Agent Thread" at bounding box center [761, 173] width 139 height 15
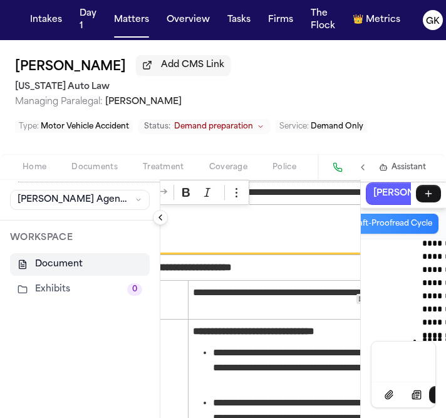
scroll to position [3063, 143]
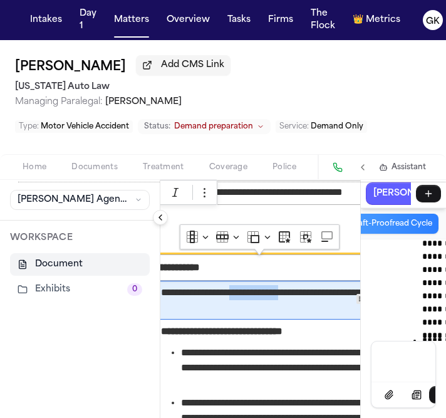
drag, startPoint x: 260, startPoint y: 293, endPoint x: 328, endPoint y: 289, distance: 68.4
click at [328, 289] on span "**********" at bounding box center [321, 300] width 320 height 30
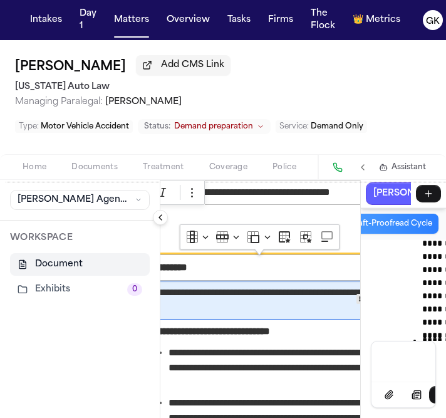
click at [234, 309] on span "**********" at bounding box center [308, 300] width 320 height 30
click at [240, 310] on span "**********" at bounding box center [308, 300] width 320 height 30
click at [186, 311] on span "**********" at bounding box center [308, 300] width 320 height 30
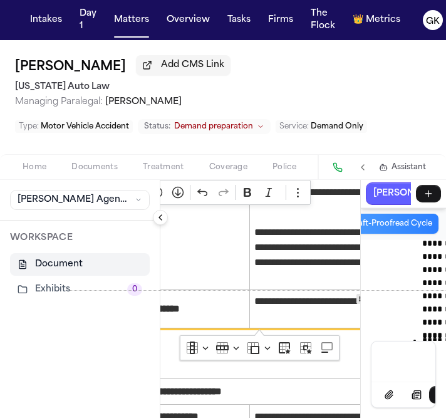
scroll to position [3536, 0]
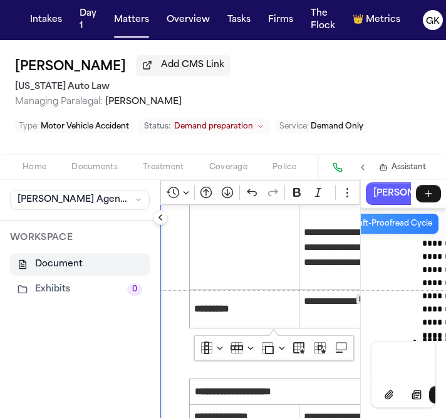
click at [160, 218] on button "Collapse sidebar" at bounding box center [160, 217] width 15 height 15
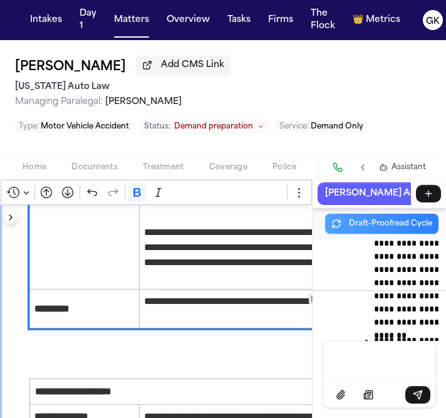
click at [160, 218] on div "**********" at bounding box center [223, 299] width 446 height 238
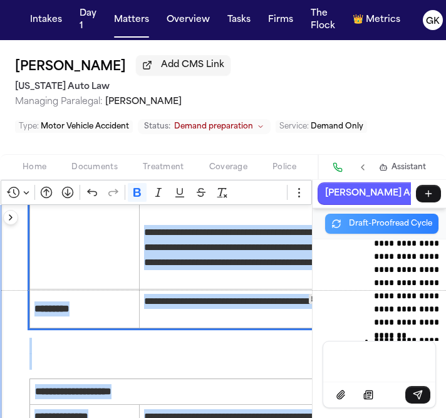
click at [217, 370] on p "Rich Text Editor. Editing area: main. Press ⌥0 for help." at bounding box center [248, 354] width 439 height 32
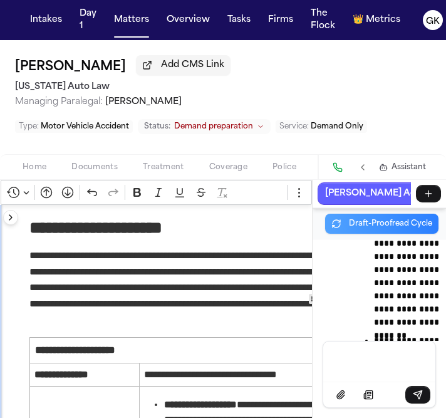
scroll to position [2648, 0]
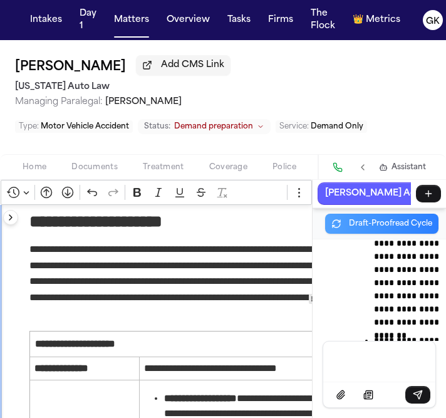
click at [219, 279] on p "**********" at bounding box center [248, 281] width 439 height 80
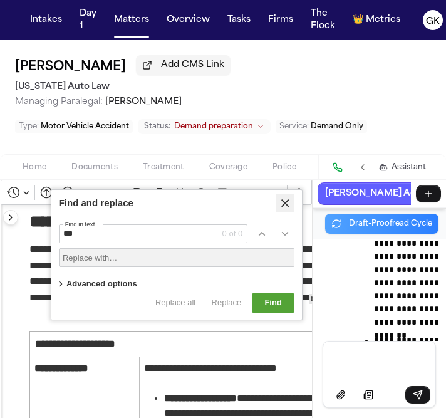
type input "***"
click at [291, 203] on icon "Find and replace" at bounding box center [285, 203] width 13 height 13
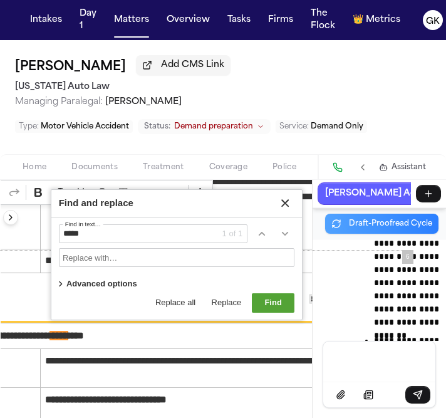
scroll to position [2995, 96]
type input "*****"
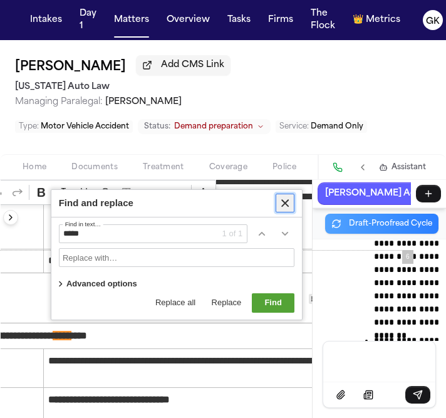
click at [289, 200] on icon "Find and replace" at bounding box center [286, 203] width 8 height 8
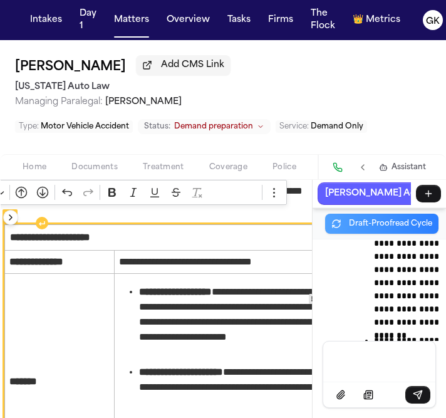
scroll to position [2754, 28]
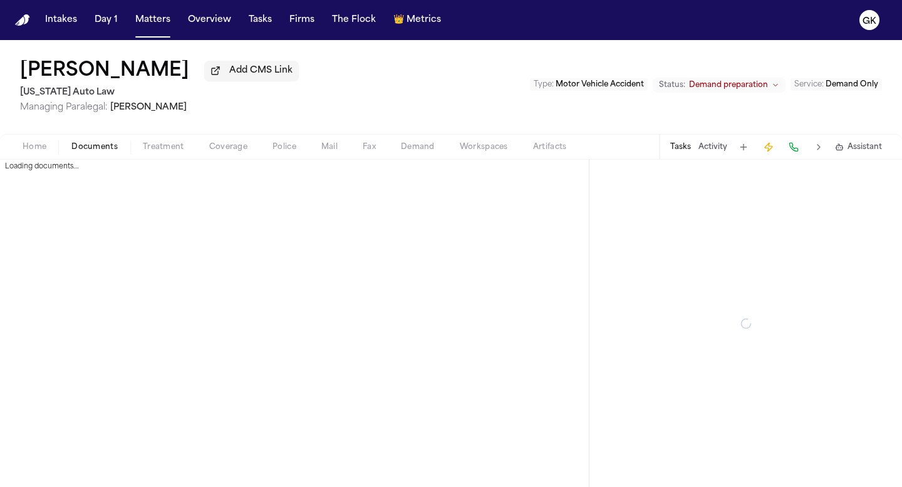
click at [106, 148] on span "Documents" at bounding box center [94, 147] width 46 height 10
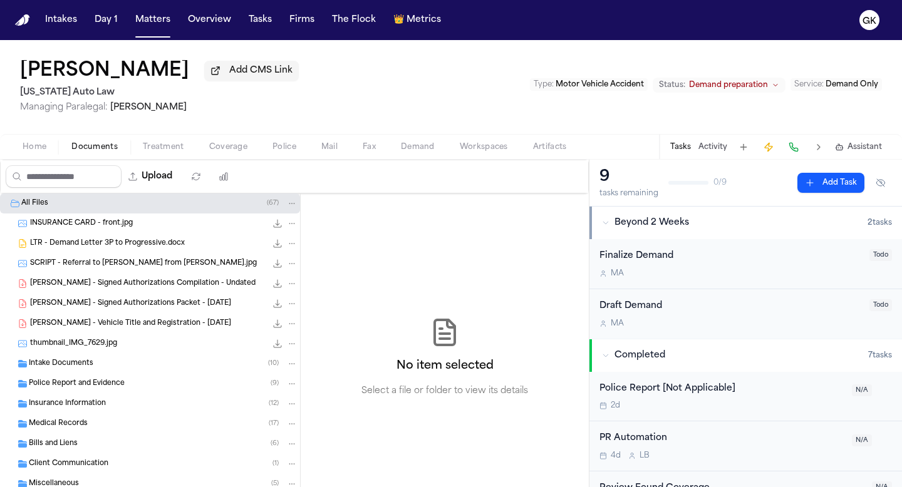
click at [151, 219] on div "INSURANCE CARD - front.jpg 467.7 KB • JPG" at bounding box center [150, 224] width 300 height 20
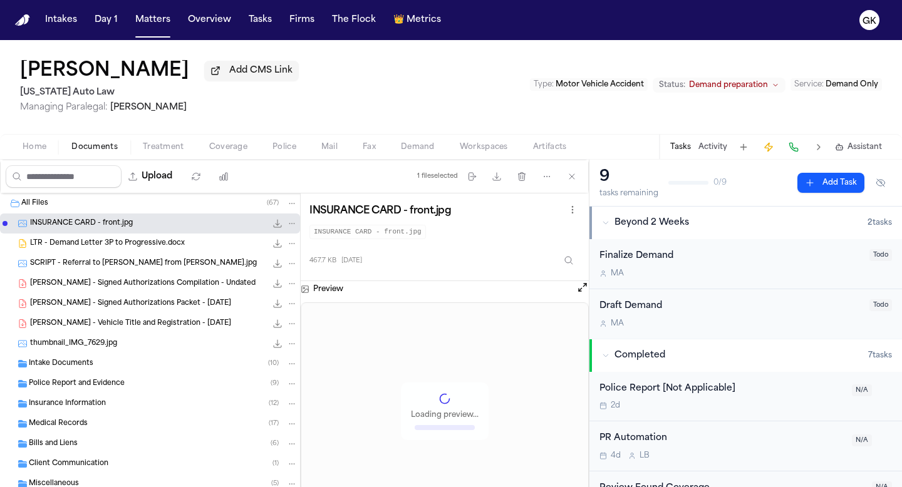
click at [143, 241] on span "LTR - Demand Letter 3P to Progressive.docx" at bounding box center [107, 244] width 155 height 11
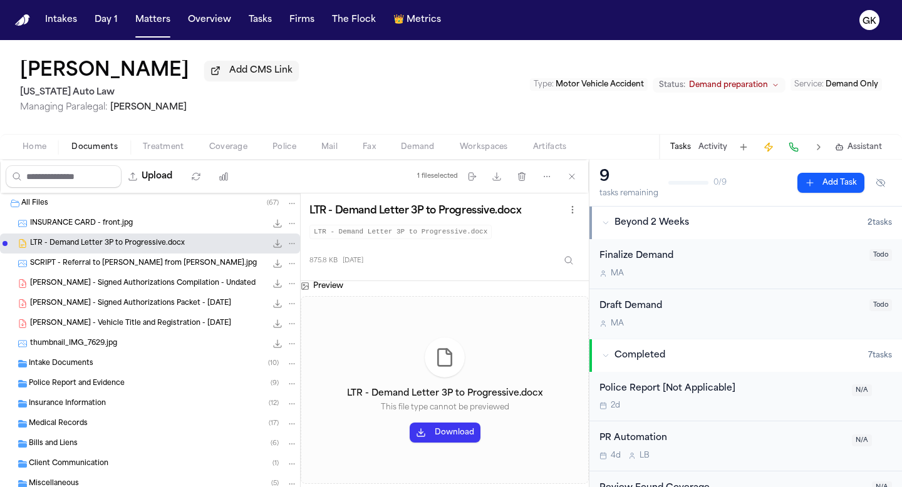
click at [148, 261] on span "SCRIPT - Referral to [PERSON_NAME] from [PERSON_NAME].jpg" at bounding box center [143, 264] width 227 height 11
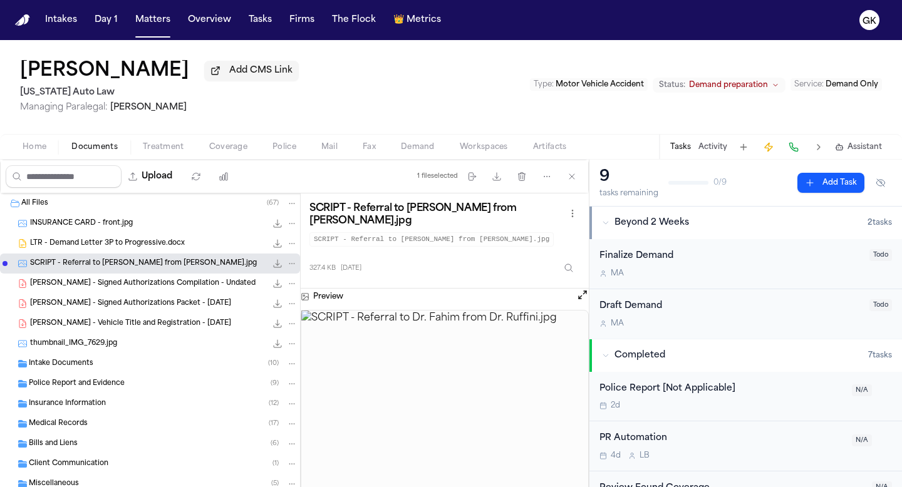
click at [142, 293] on div "S. Ramsey - Signed Authorizations Compilation - Undated 1.4 MB • PDF" at bounding box center [150, 284] width 300 height 20
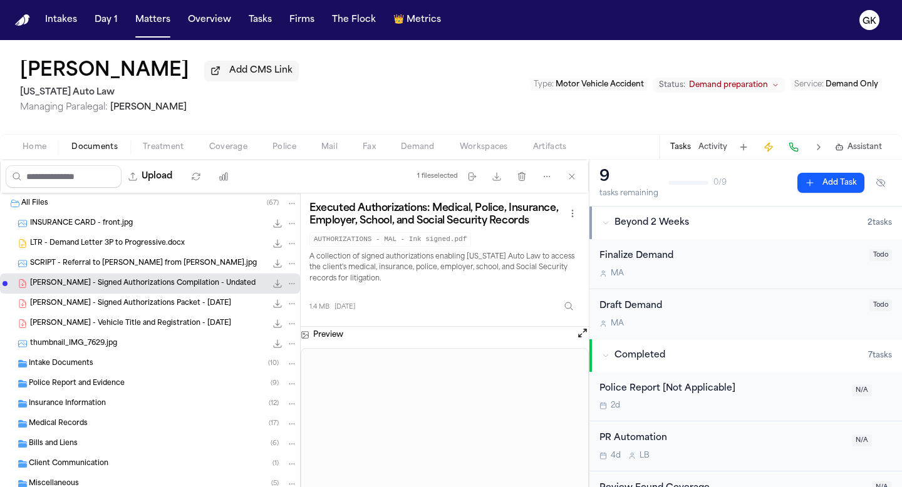
click at [111, 362] on div "Intake Documents ( 10 )" at bounding box center [163, 363] width 269 height 11
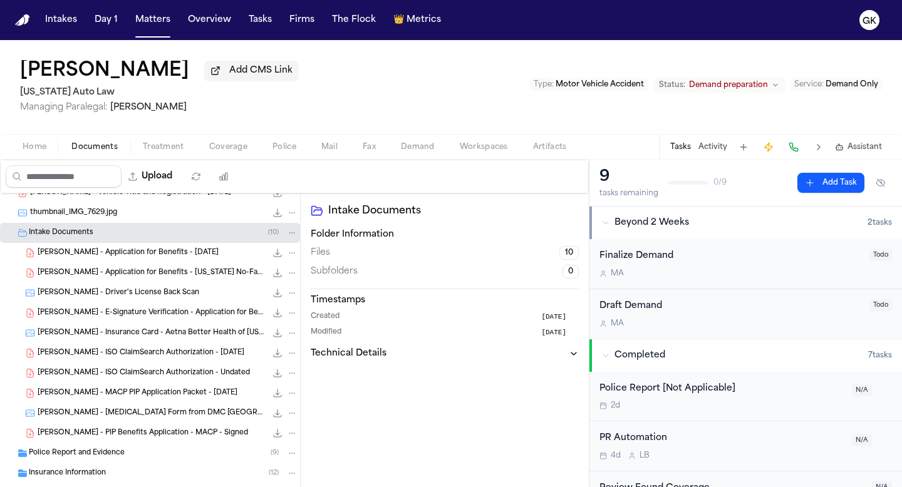
scroll to position [132, 0]
click at [157, 259] on div "S. Ramsey - Application for Benefits - 11.27.24 1.0 MB • PDF" at bounding box center [168, 252] width 260 height 13
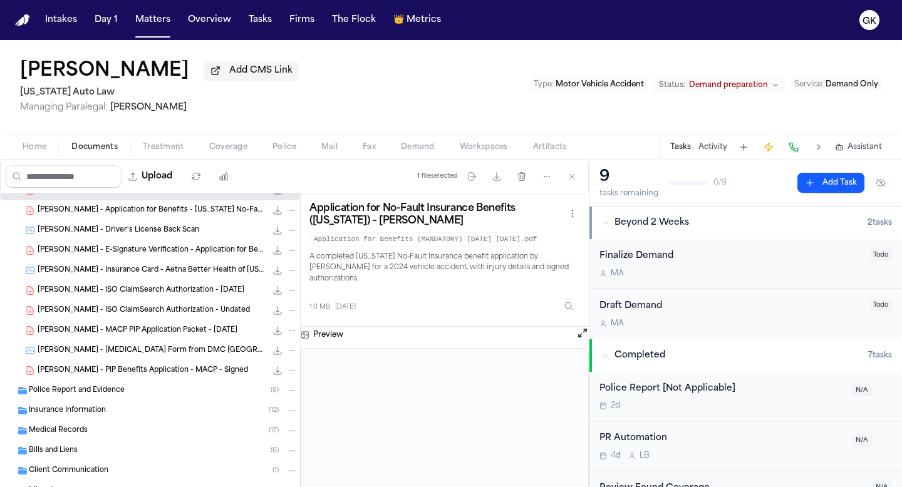
scroll to position [217, 0]
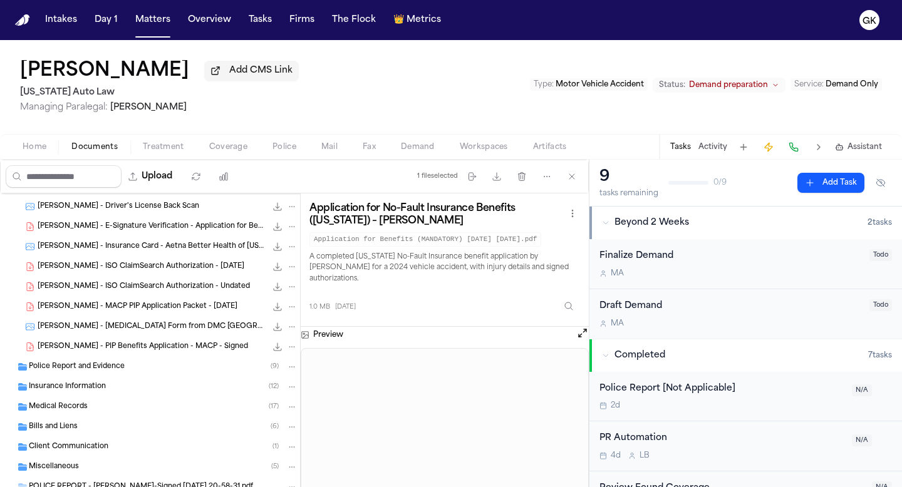
click at [113, 413] on div "Medical Records ( 17 )" at bounding box center [163, 406] width 269 height 11
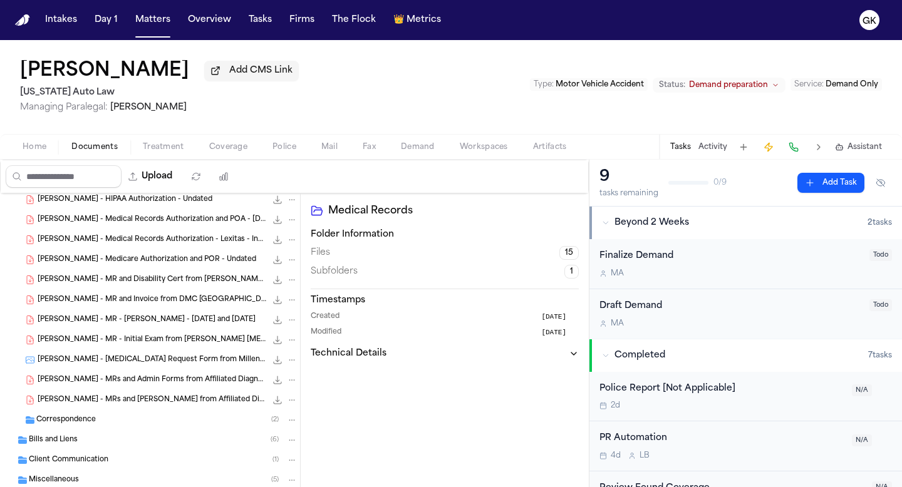
scroll to position [529, 0]
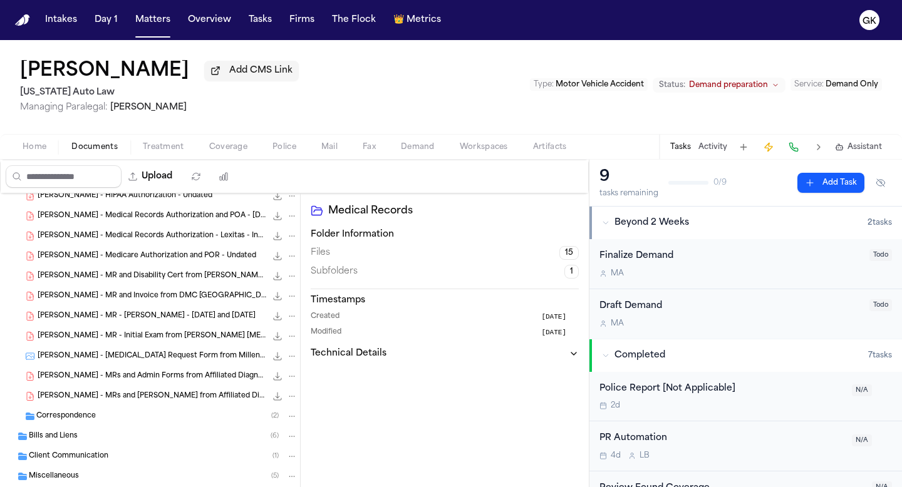
click at [143, 397] on span "[PERSON_NAME] - MRs and [PERSON_NAME] from Affiliated Diagnostics of Oakland - …" at bounding box center [152, 396] width 229 height 11
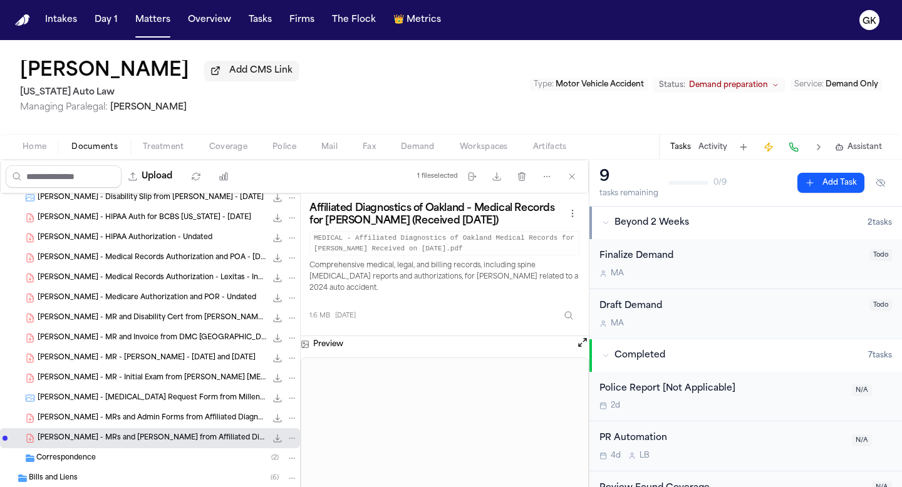
scroll to position [485, 0]
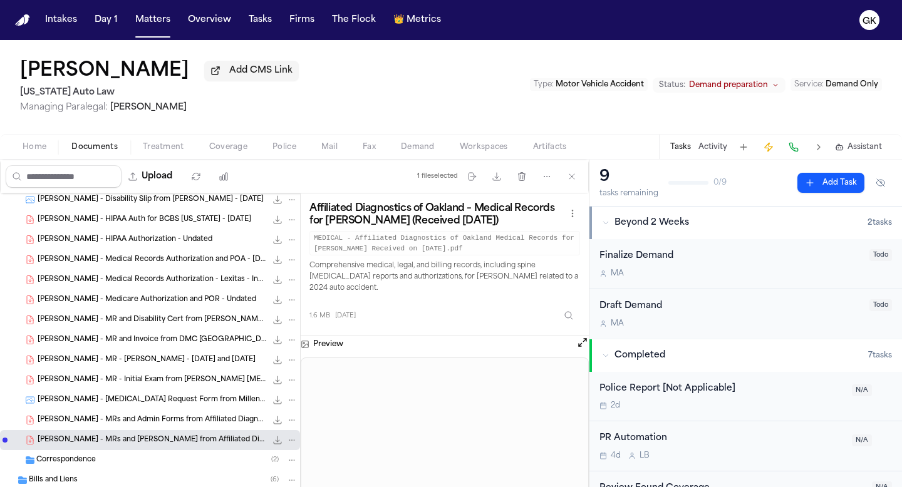
click at [168, 360] on span "[PERSON_NAME] - MR - [PERSON_NAME] - [DATE] and [DATE]" at bounding box center [147, 360] width 218 height 11
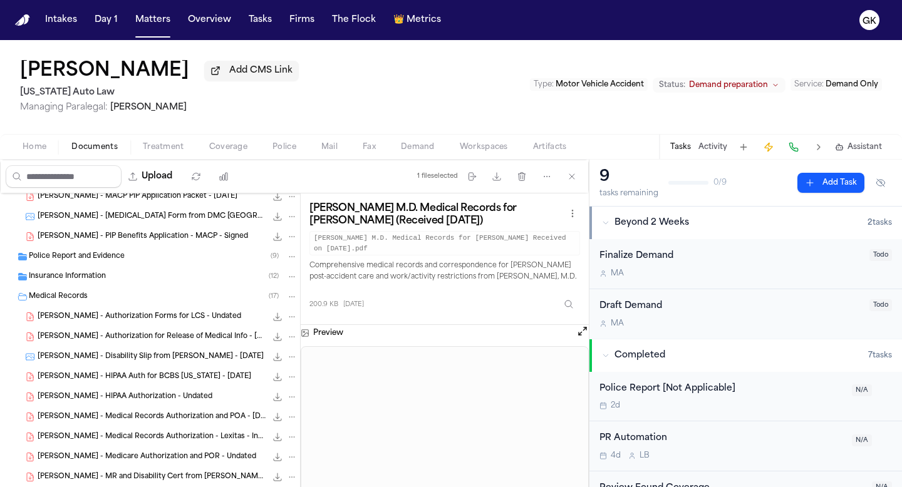
scroll to position [326, 0]
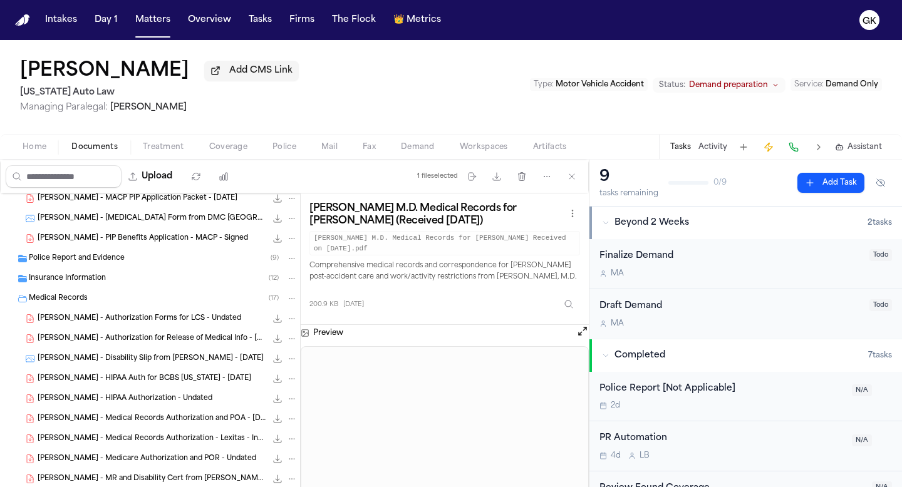
click at [168, 319] on span "[PERSON_NAME] - Authorization Forms for LCS - Undated" at bounding box center [140, 319] width 204 height 11
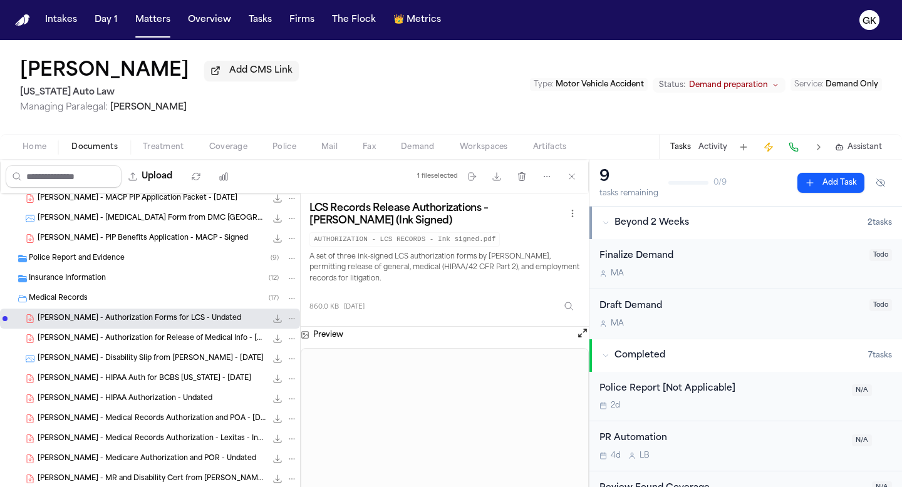
click at [155, 337] on span "[PERSON_NAME] - Authorization for Release of Medical Info - [US_STATE] Courts -…" at bounding box center [152, 339] width 229 height 11
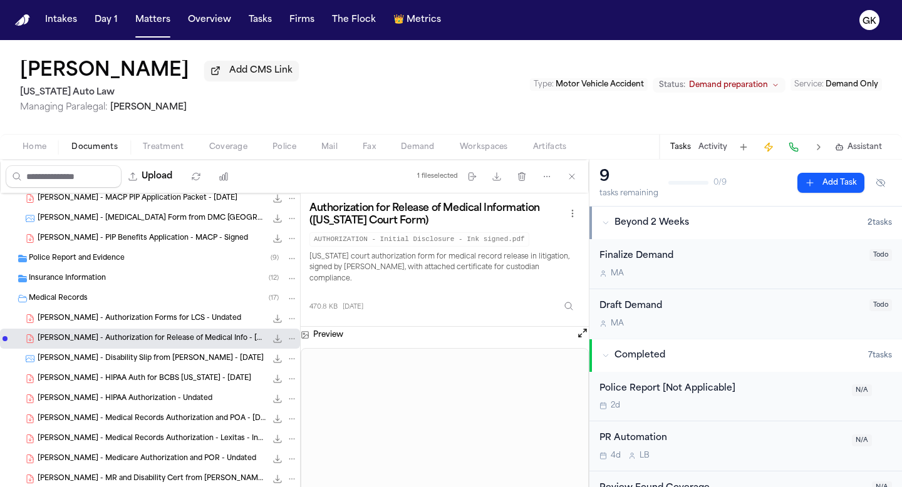
click at [116, 358] on span "[PERSON_NAME] - Disability Slip from [PERSON_NAME] - [DATE]" at bounding box center [151, 359] width 226 height 11
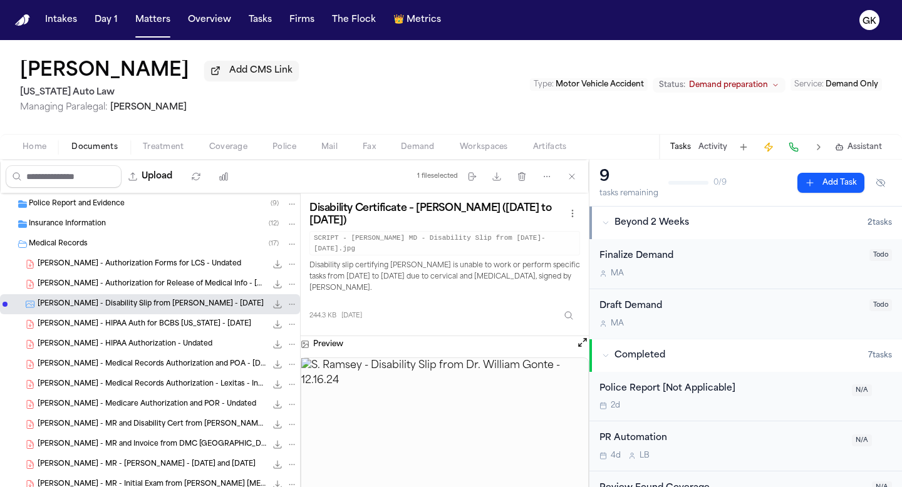
scroll to position [390, 0]
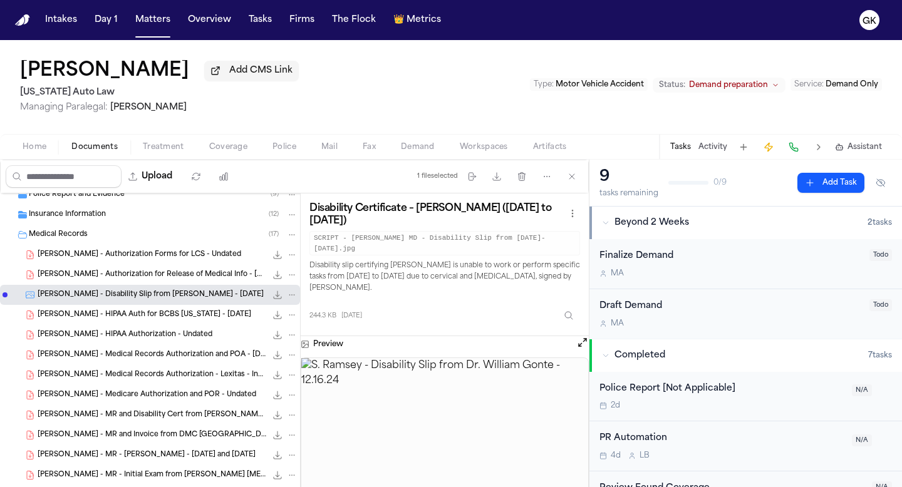
click at [175, 314] on span "[PERSON_NAME] - HIPAA Auth for BCBS [US_STATE] - [DATE]" at bounding box center [145, 315] width 214 height 11
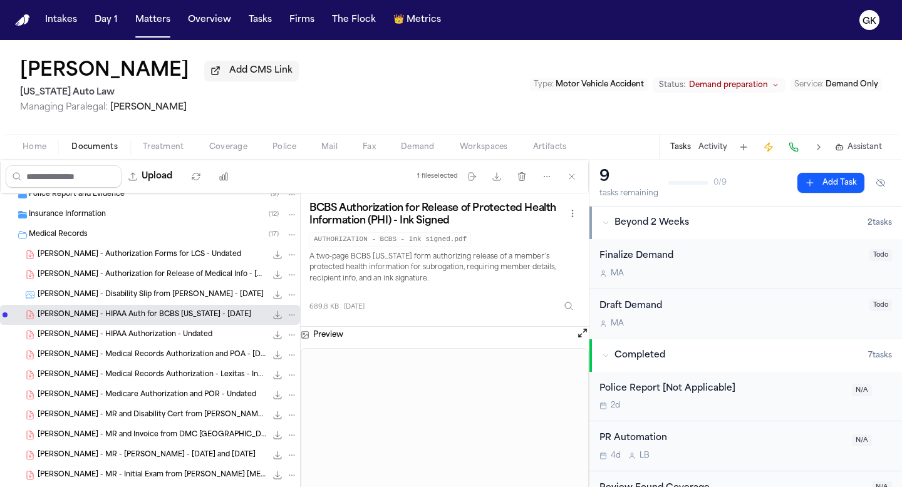
click at [179, 365] on div "S. Ramsey - Medical Records Authorization and POA - 11.22.24 712.8 KB • PDF" at bounding box center [150, 355] width 300 height 20
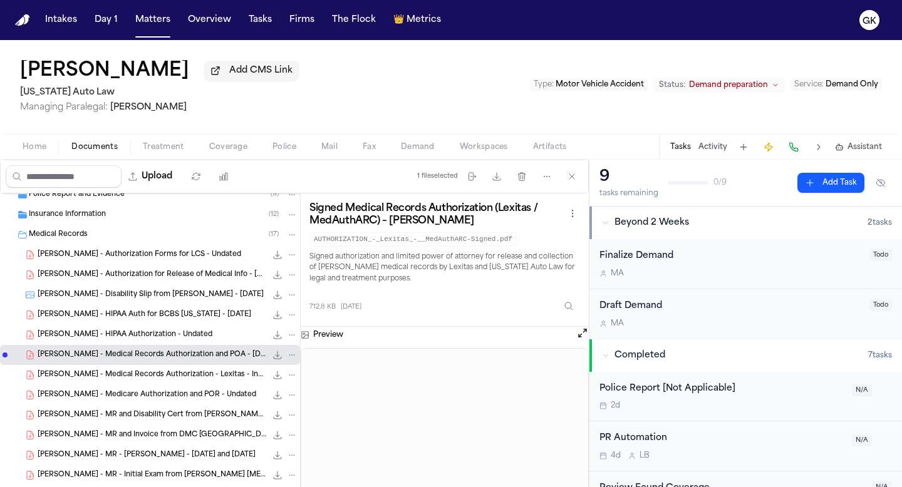
click at [190, 380] on span "[PERSON_NAME] - Medical Records Authorization - Lexitas - Ink Signed" at bounding box center [152, 375] width 229 height 11
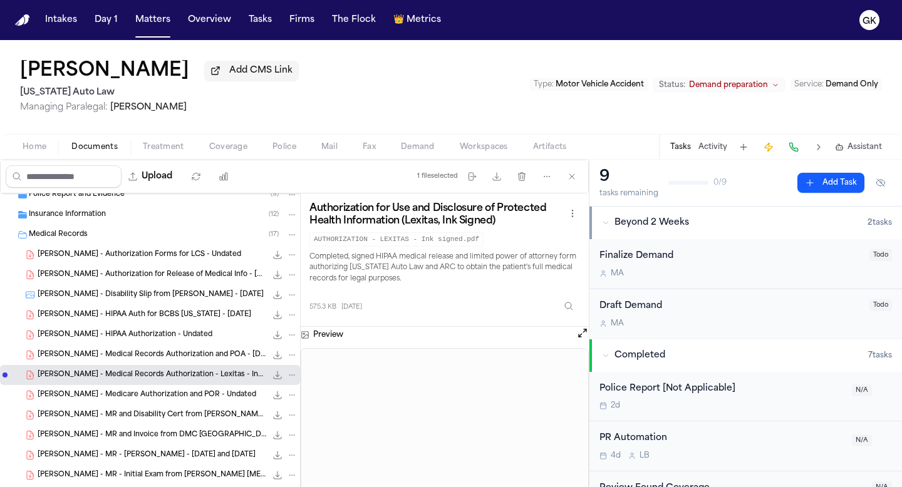
click at [171, 401] on div "S. Ramsey - Medicare Authorization and POR - Undated 385.4 KB • PDF" at bounding box center [168, 395] width 260 height 13
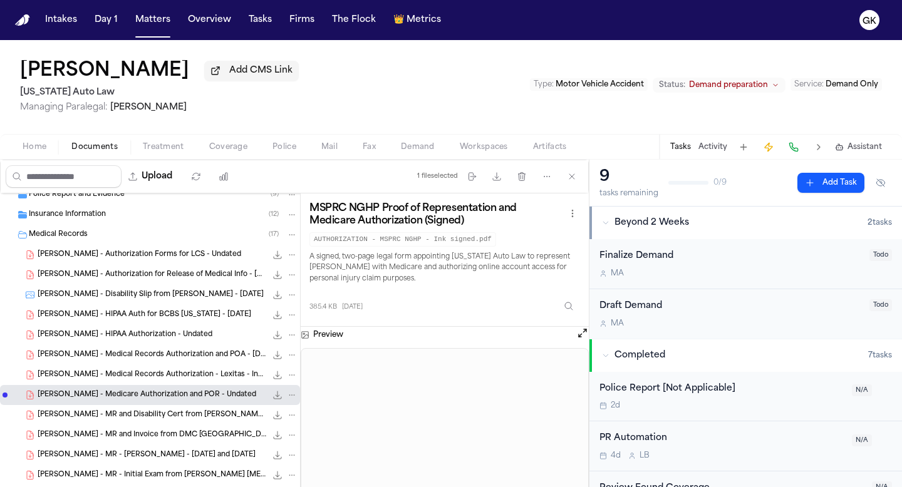
click at [167, 422] on div "S. Ramsey - MR and Disability Cert from William Gonte MD - 1.17.25 to 6.5.25 22…" at bounding box center [168, 415] width 260 height 13
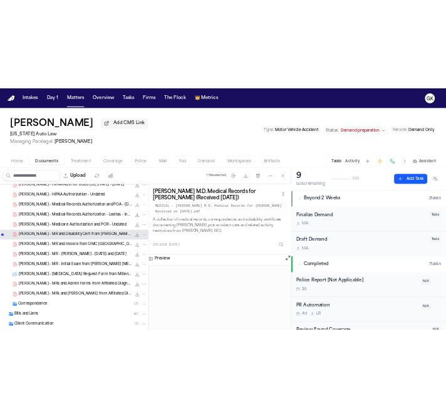
scroll to position [526, 0]
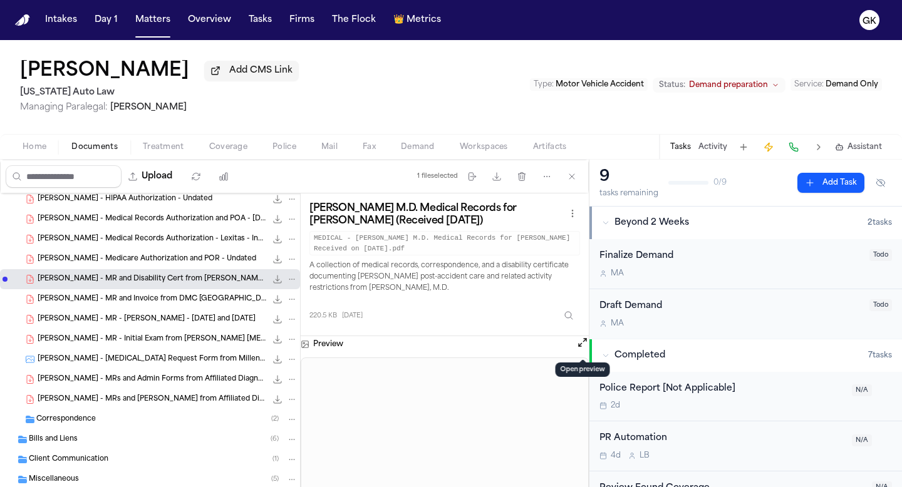
click at [578, 343] on button "Open preview" at bounding box center [582, 342] width 13 height 13
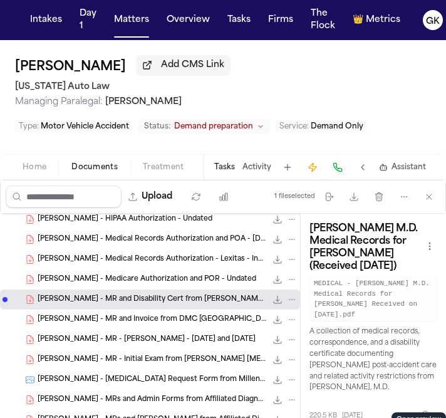
click at [208, 324] on div "S. Ramsey - MR and Invoice from DMC Grand River Health Center - 2.14.23 to 1.3.…" at bounding box center [168, 319] width 260 height 13
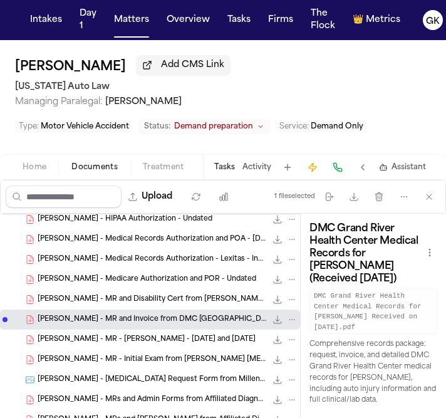
click at [293, 316] on icon "File: S. Ramsey - MR and Invoice from DMC Grand River Health Center - 2.14.23 t…" at bounding box center [291, 319] width 9 height 9
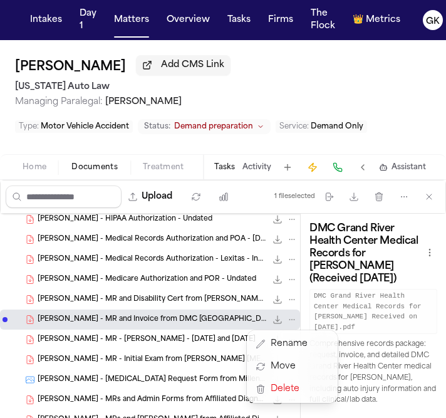
click at [369, 306] on div "Medical Records ( 17 ) S. Ramsey - Authorization Forms for LCS - Undated 860.0 …" at bounding box center [223, 333] width 446 height 238
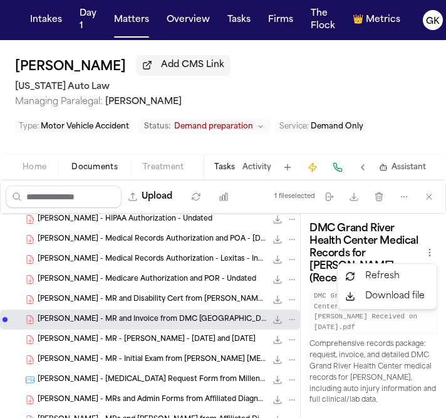
click at [424, 254] on html "Intakes Day 1 Matters Overview Tasks Firms The Flock 👑 Metrics GK Shelina Ramse…" at bounding box center [223, 209] width 446 height 418
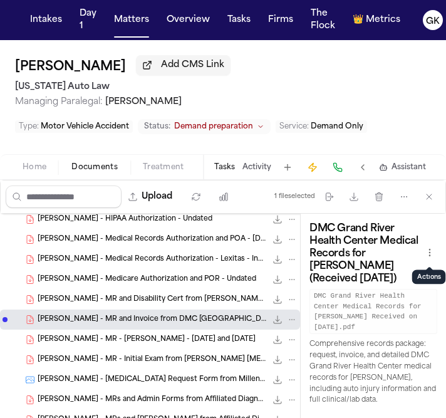
click at [427, 245] on html "Intakes Day 1 Matters Overview Tasks Firms The Flock 👑 Metrics GK Shelina Ramse…" at bounding box center [223, 209] width 446 height 418
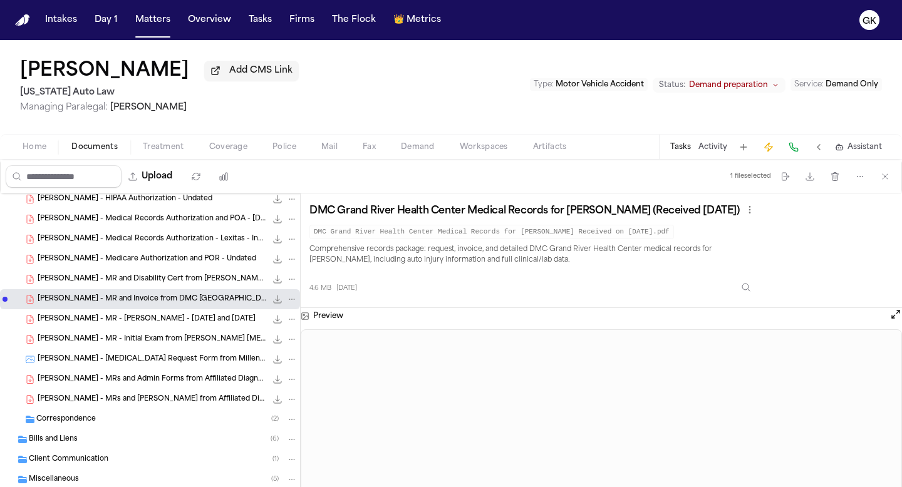
click at [896, 321] on button "Open preview" at bounding box center [895, 314] width 13 height 13
click at [195, 326] on div "S. Ramsey - MR - Dr. William Gonte - 12.6.24 and 1.10.25 200.9 KB • PDF" at bounding box center [168, 319] width 260 height 13
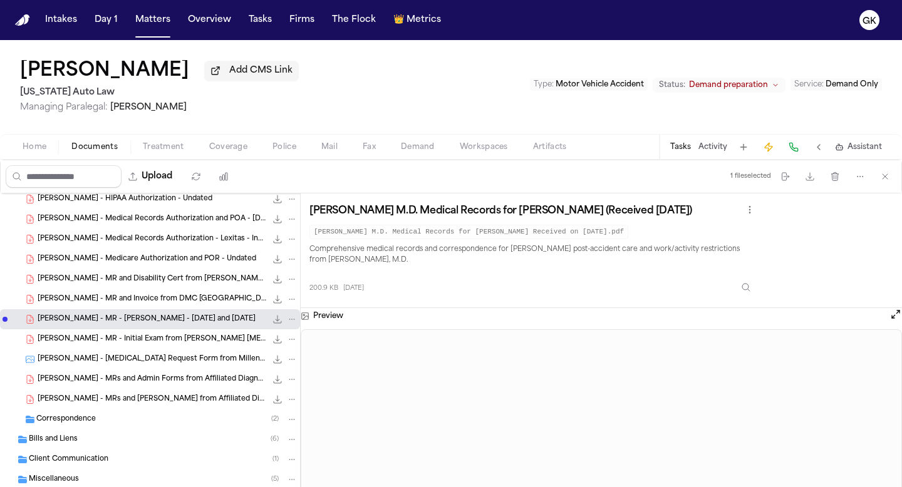
click at [893, 319] on button "Open preview" at bounding box center [895, 314] width 13 height 13
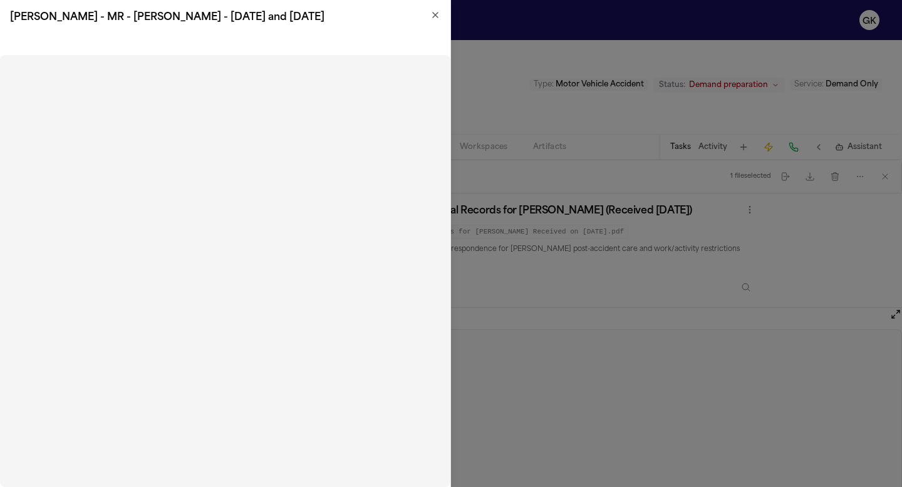
click at [431, 14] on icon "button" at bounding box center [435, 15] width 10 height 10
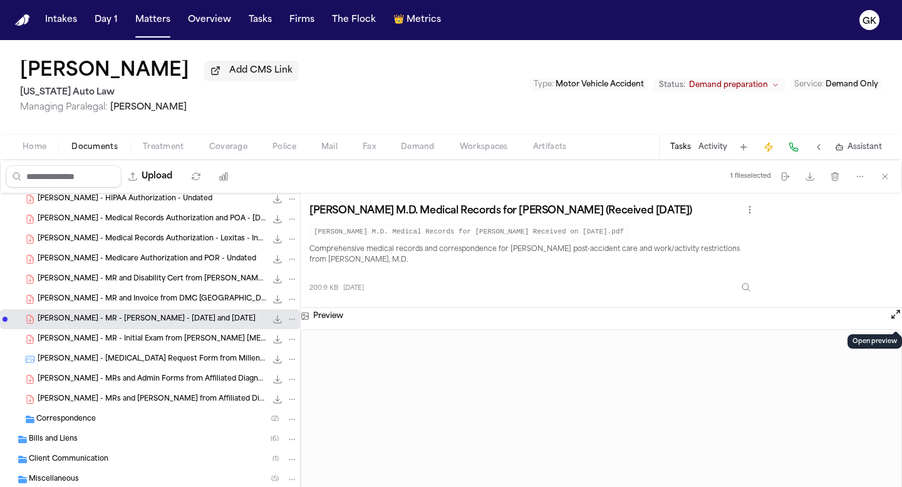
click at [895, 319] on button "Open preview" at bounding box center [895, 314] width 13 height 13
click at [192, 346] on div "S. Ramsey - MR - Initial Exam from Ruffini Chiropractic - 5.30.25 34.8 KB • PDF" at bounding box center [168, 339] width 260 height 13
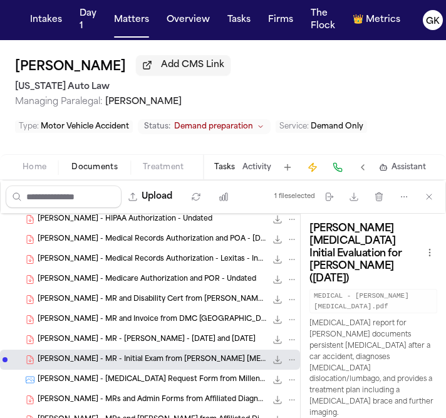
click at [122, 384] on span "[PERSON_NAME] - [MEDICAL_DATA] Request Form from Millennium Diagnostic Center -…" at bounding box center [152, 380] width 229 height 11
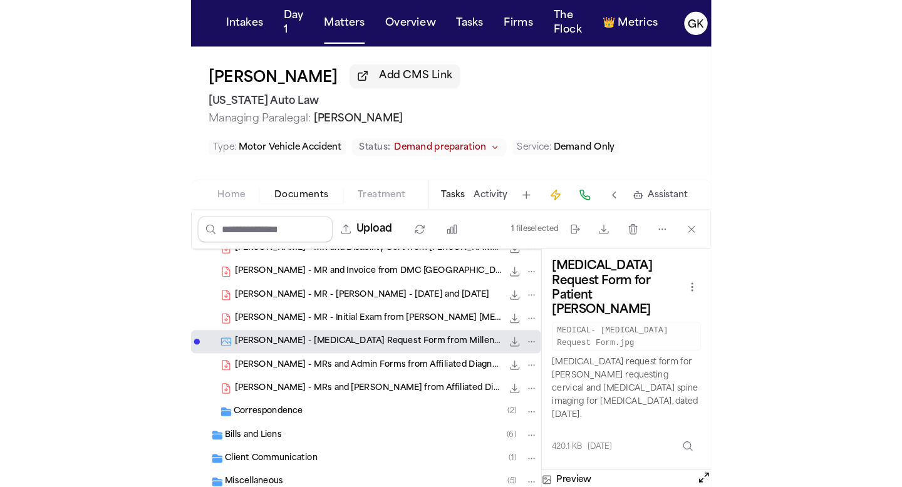
scroll to position [618, 0]
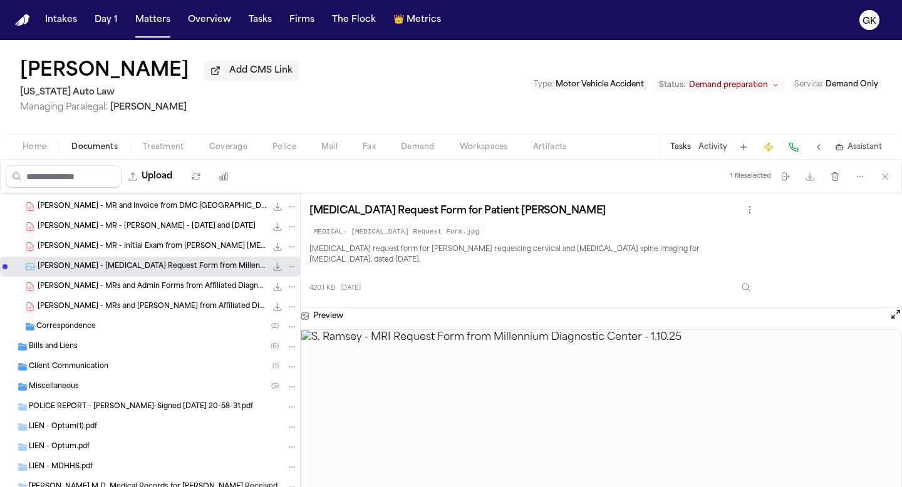
click at [896, 309] on button "Open preview" at bounding box center [895, 314] width 13 height 13
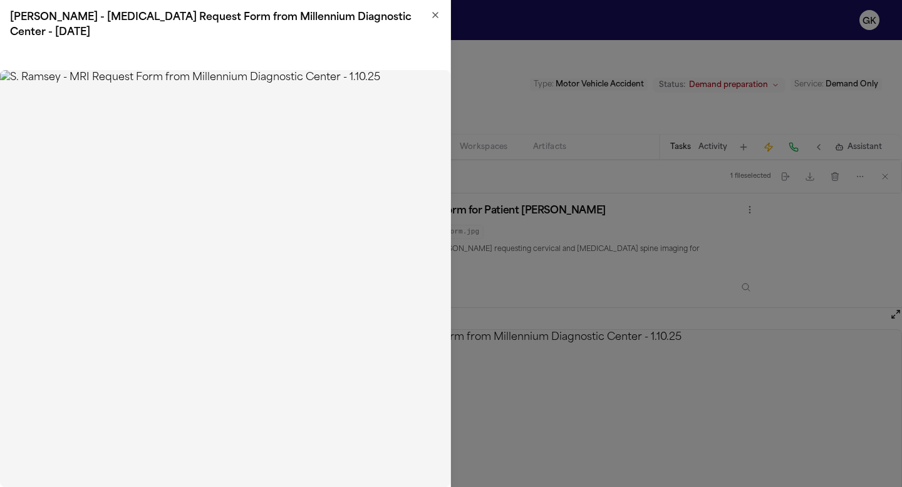
click at [425, 13] on h2 "[PERSON_NAME] - [MEDICAL_DATA] Request Form from Millennium Diagnostic Center -…" at bounding box center [225, 25] width 430 height 30
click at [440, 16] on div "[PERSON_NAME] - [MEDICAL_DATA] Request Form from Millennium Diagnostic Center -…" at bounding box center [225, 25] width 450 height 50
click at [432, 12] on icon "button" at bounding box center [435, 15] width 10 height 10
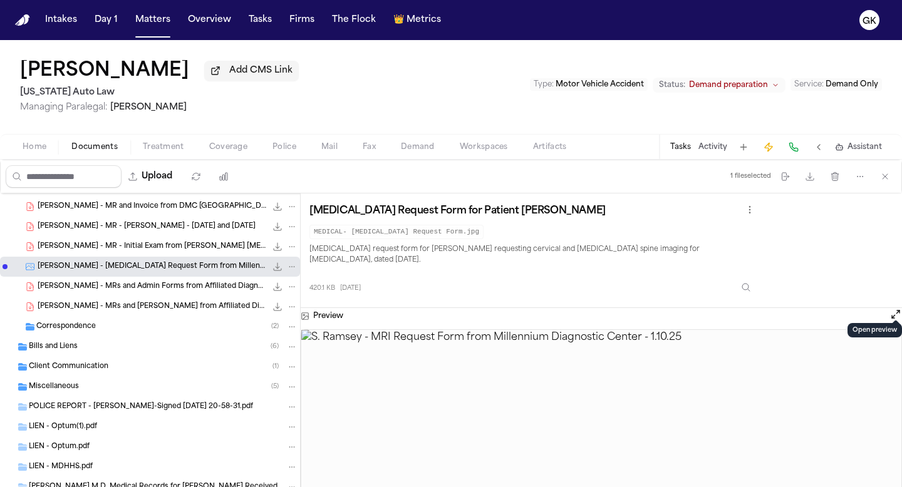
click at [212, 293] on div "S. Ramsey - MRs and Admin Forms from Affiliated Diagnostics of Oakland - 11.13.…" at bounding box center [168, 287] width 260 height 13
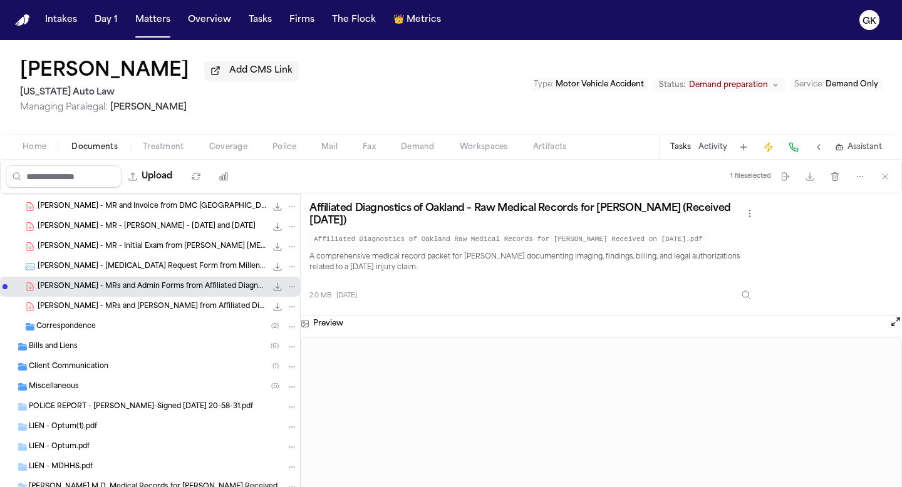
click at [888, 336] on div "Preview" at bounding box center [601, 418] width 601 height 205
click at [894, 328] on button "Open preview" at bounding box center [895, 322] width 13 height 13
